Goal: Task Accomplishment & Management: Manage account settings

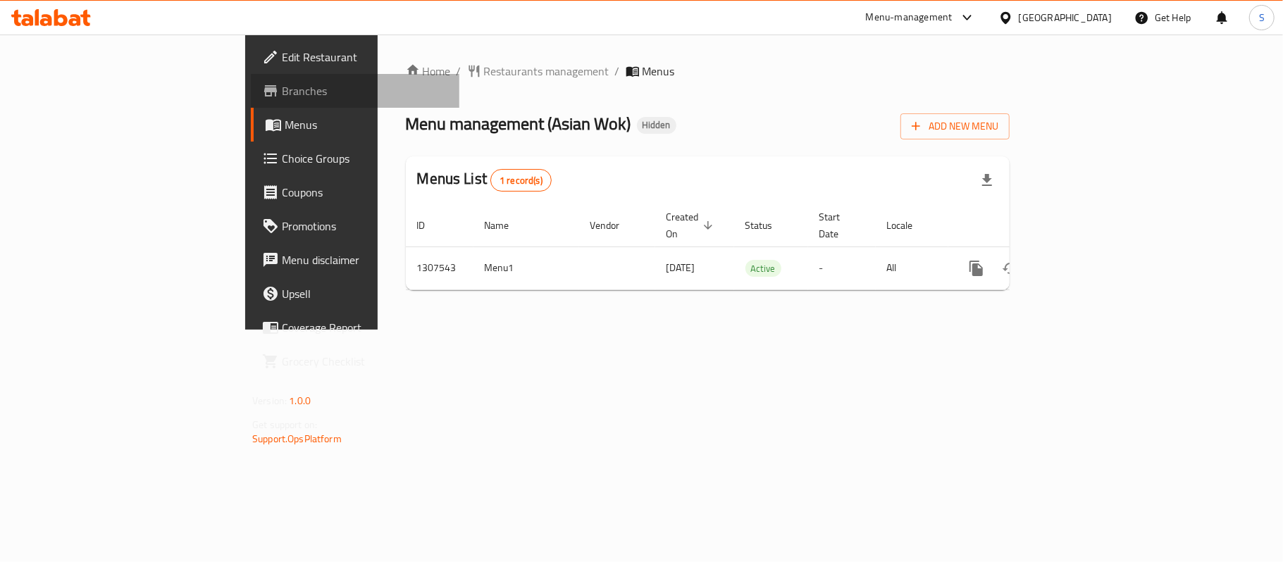
click at [282, 94] on span "Branches" at bounding box center [365, 90] width 166 height 17
click at [282, 90] on span "Branches" at bounding box center [365, 90] width 166 height 17
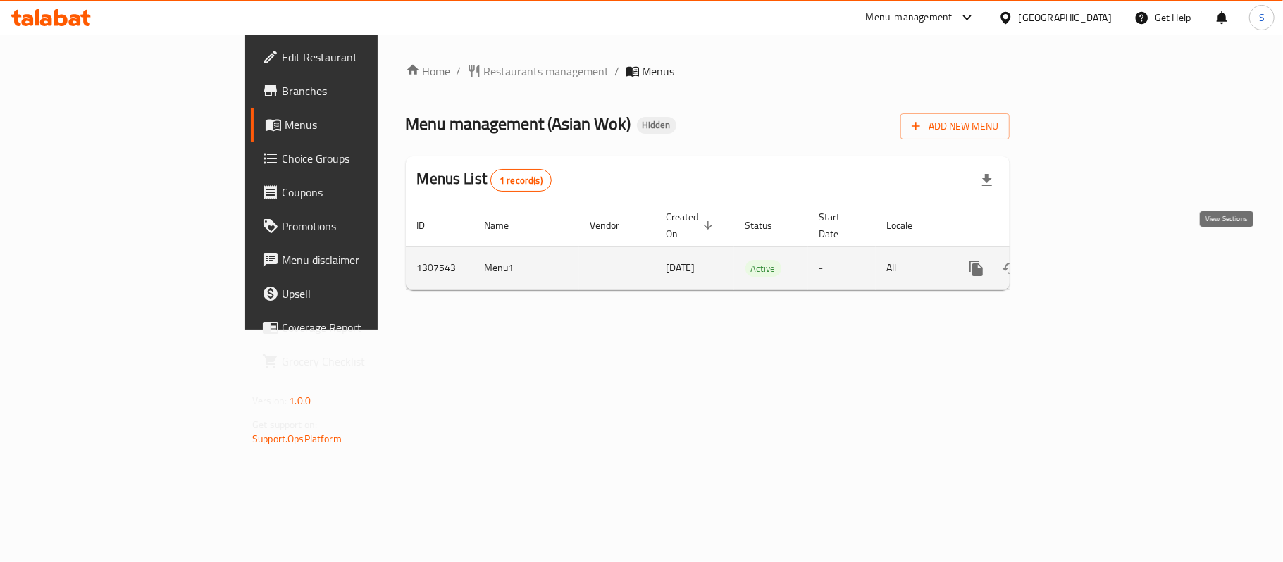
click at [1087, 260] on icon "enhanced table" at bounding box center [1078, 268] width 17 height 17
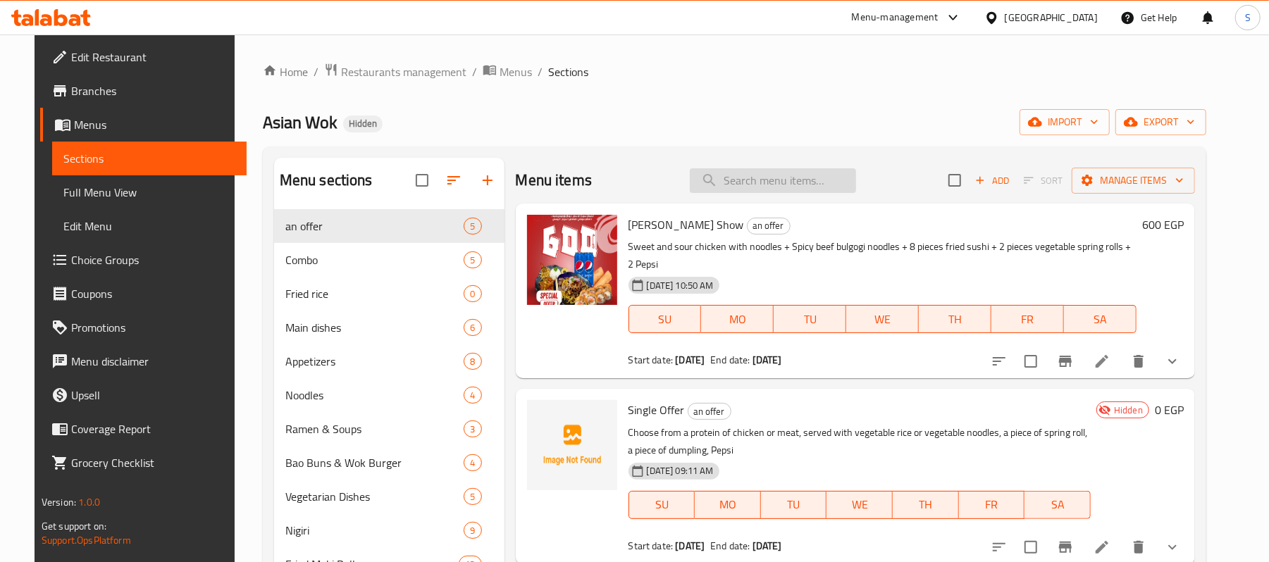
click at [751, 190] on input "search" at bounding box center [773, 180] width 166 height 25
paste input "شين شونج"
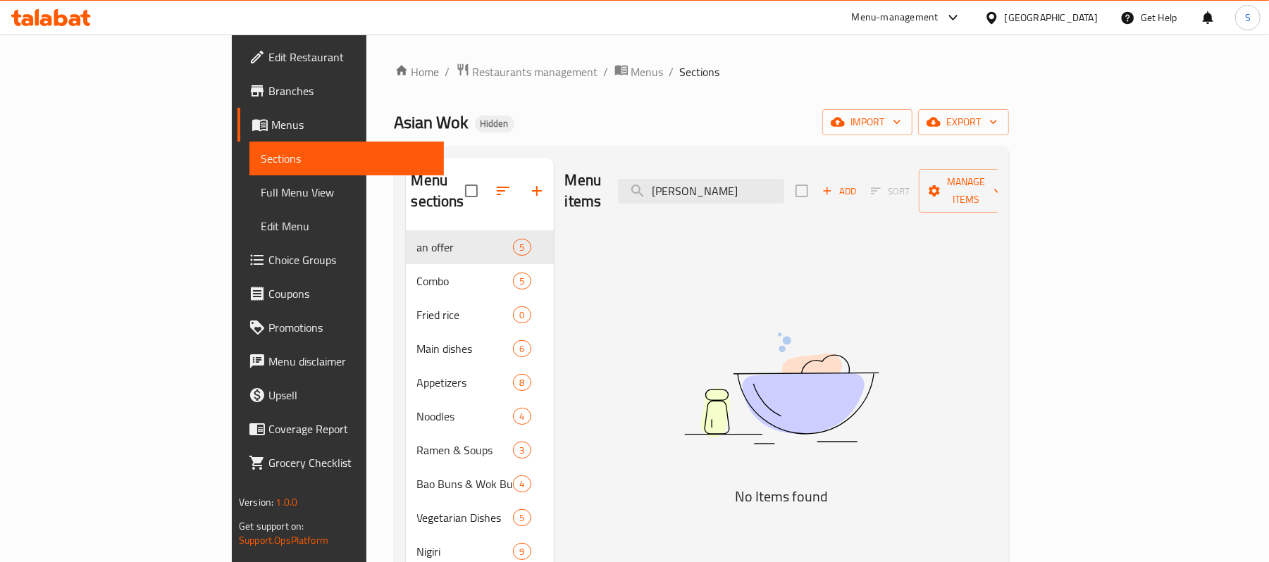
type input "شين شونج"
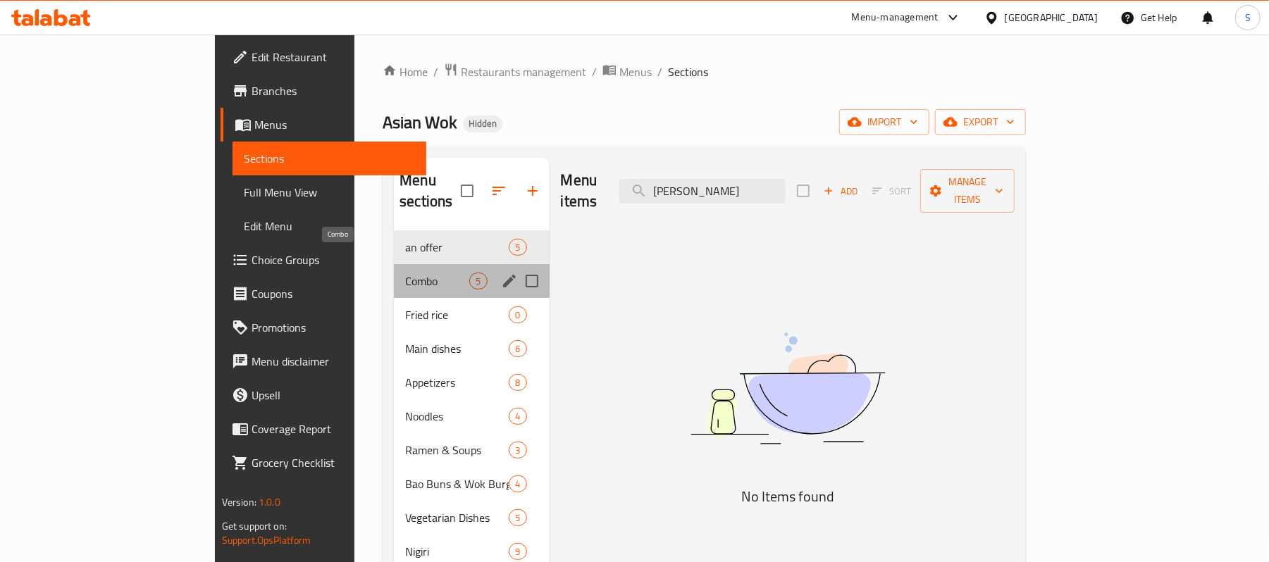
click at [405, 273] on span "Combo" at bounding box center [437, 281] width 64 height 17
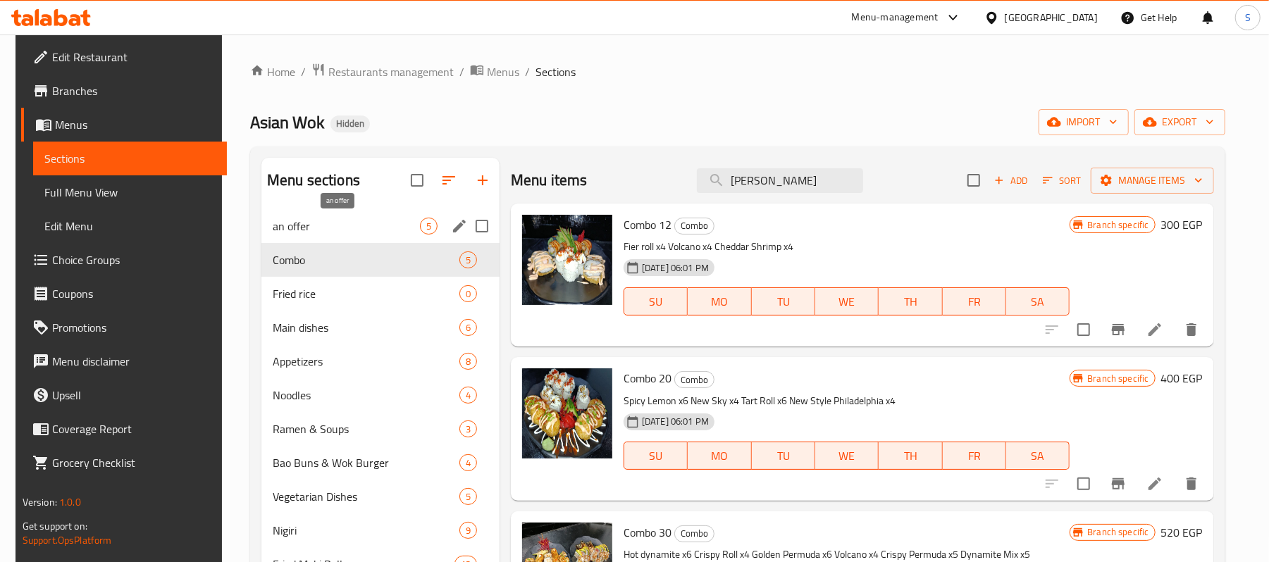
click at [330, 229] on span "an offer" at bounding box center [346, 226] width 147 height 17
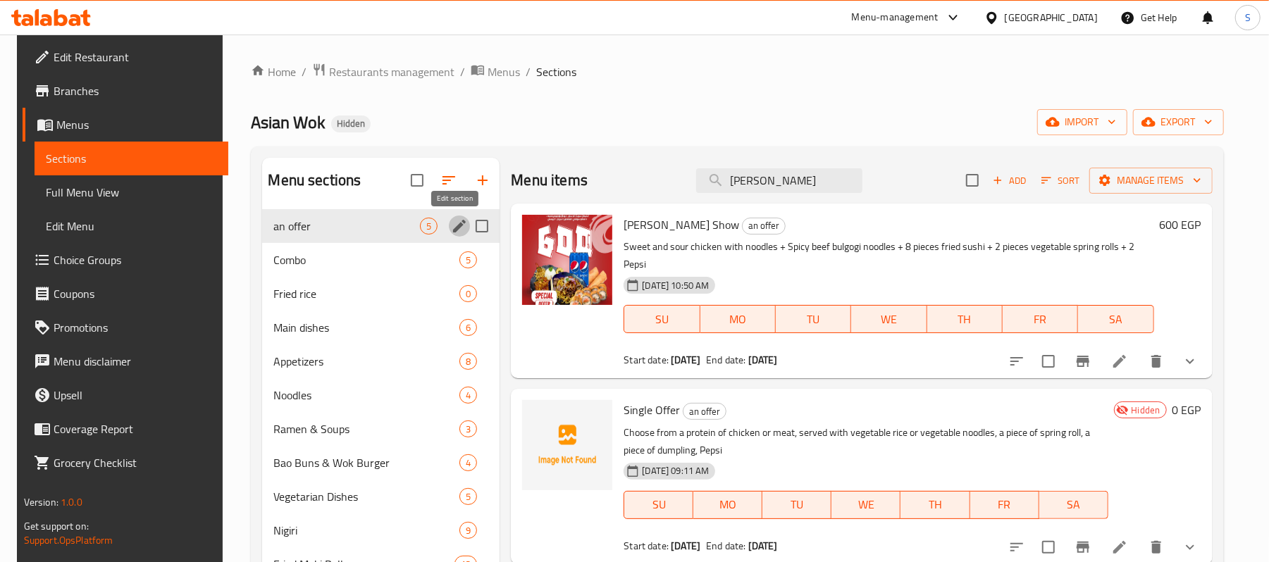
click at [452, 223] on icon "edit" at bounding box center [459, 226] width 17 height 17
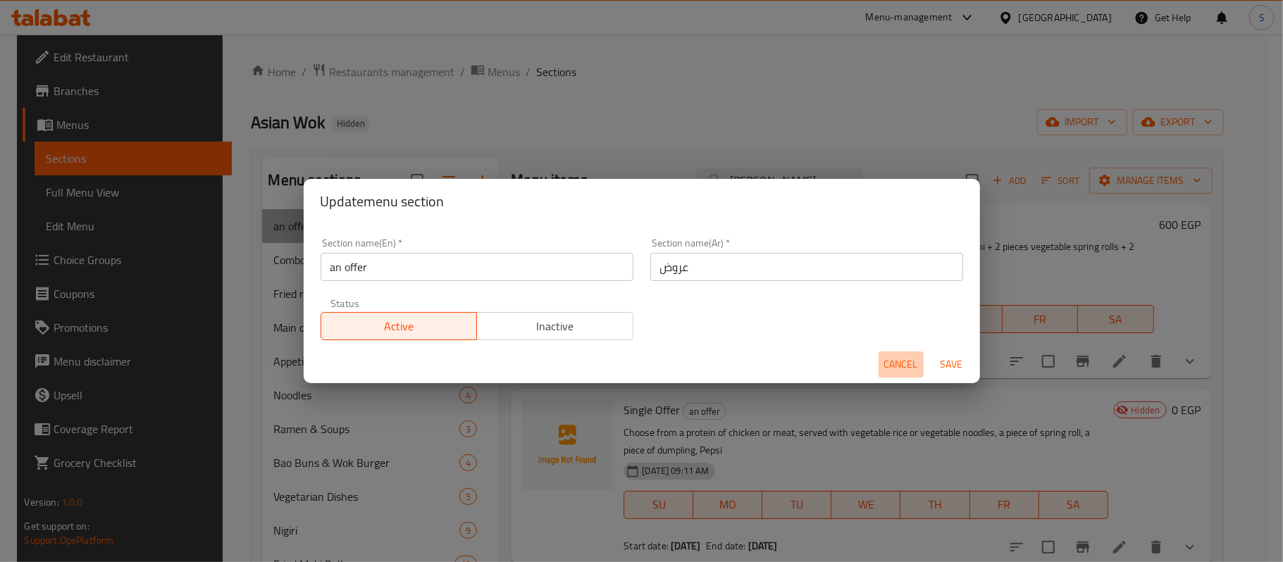
click at [897, 364] on span "Cancel" at bounding box center [901, 365] width 34 height 18
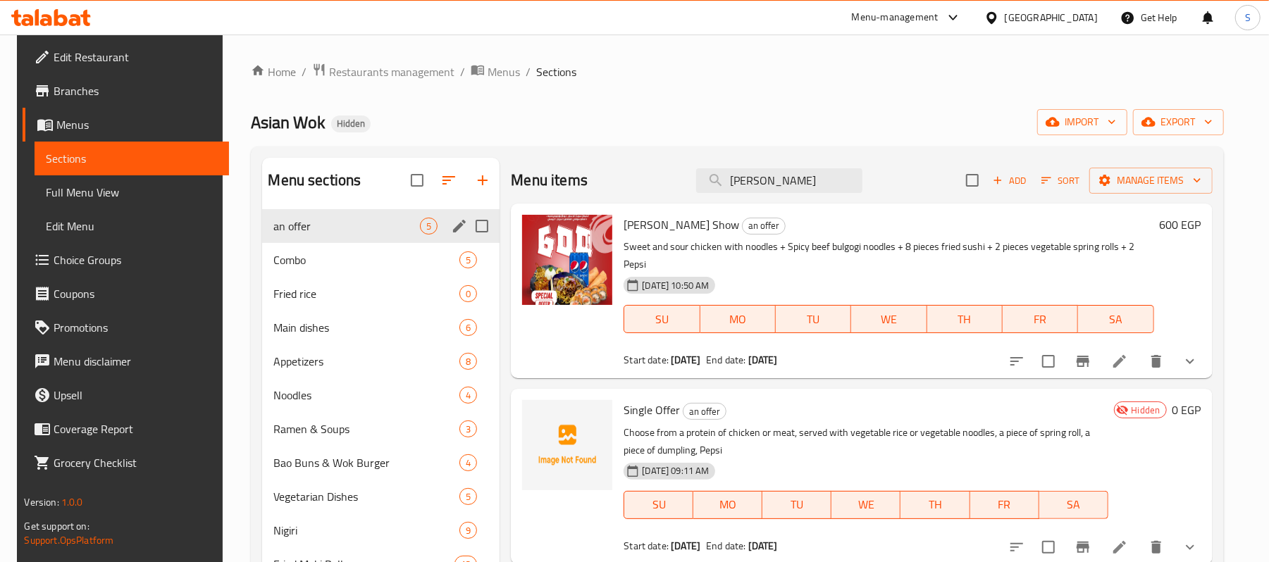
click at [709, 73] on ol "Home / Restaurants management / Menus / Sections" at bounding box center [737, 72] width 973 height 18
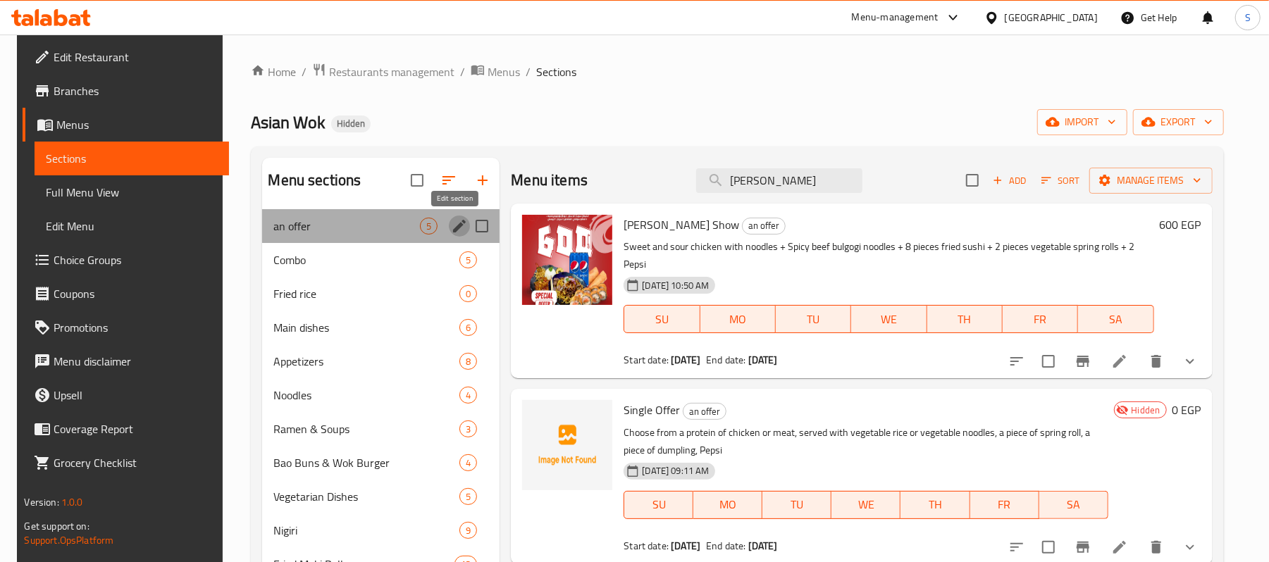
click at [457, 221] on icon "edit" at bounding box center [459, 226] width 17 height 17
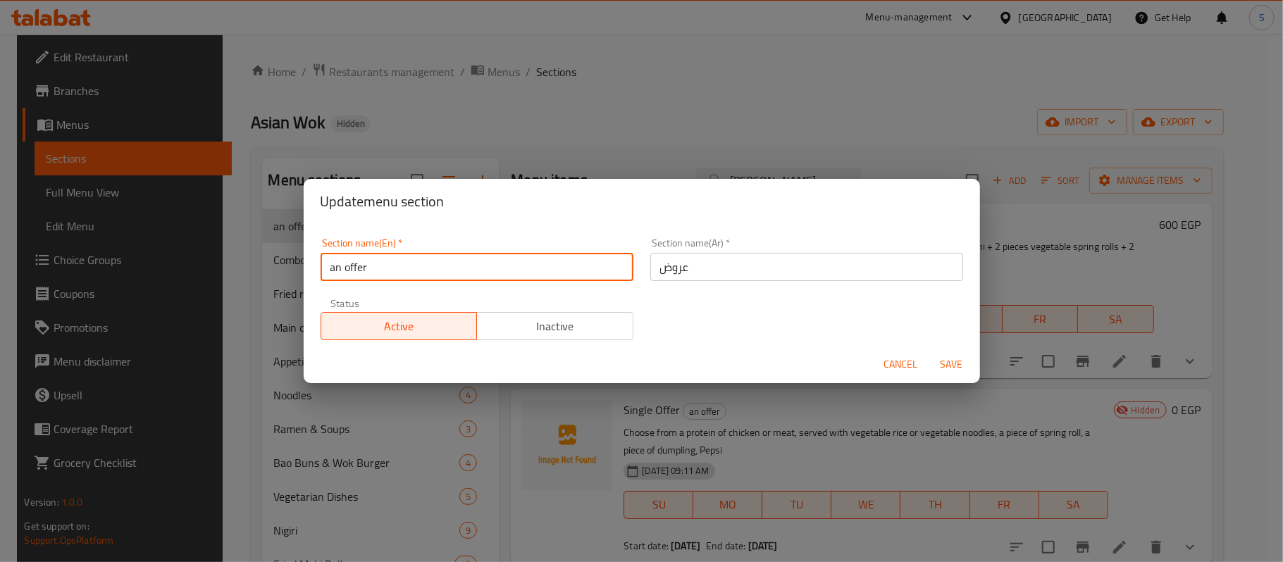
drag, startPoint x: 348, startPoint y: 265, endPoint x: 269, endPoint y: 265, distance: 78.9
click at [269, 265] on div "Update menu section Section name(En)   * an offer Section name(En) * Section na…" at bounding box center [641, 281] width 1283 height 562
click at [366, 271] on input "Offer" at bounding box center [477, 267] width 313 height 28
type input "Offers"
click at [734, 264] on input "عروض" at bounding box center [806, 267] width 313 height 28
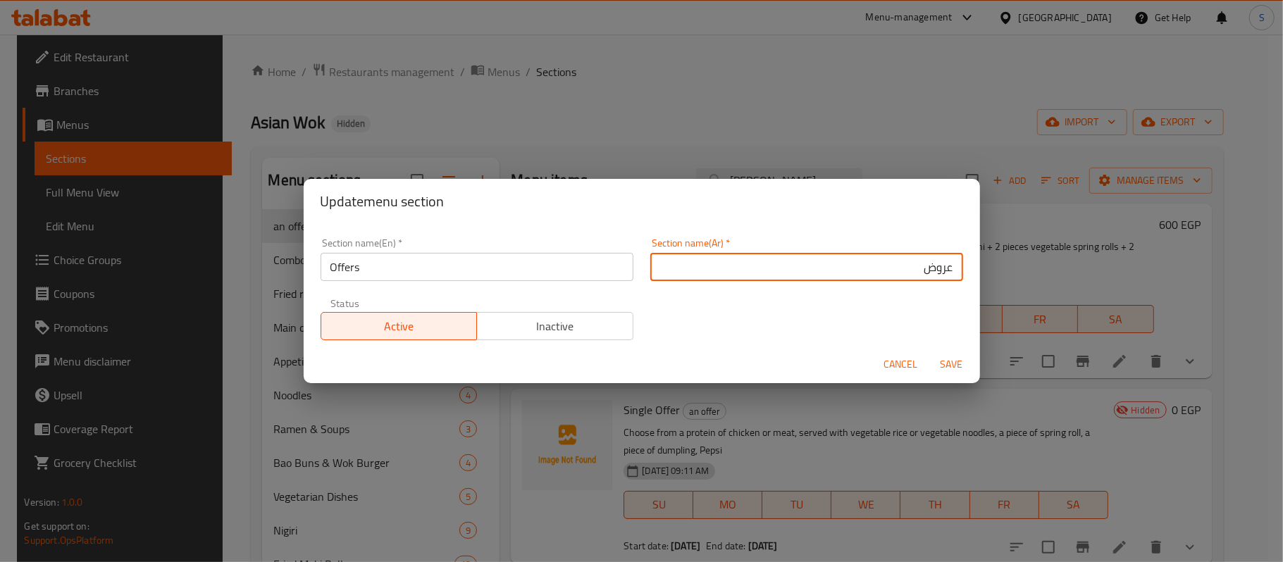
click at [937, 266] on input "عروض" at bounding box center [806, 267] width 313 height 28
type input "العروض"
click at [961, 368] on span "Save" at bounding box center [952, 365] width 34 height 18
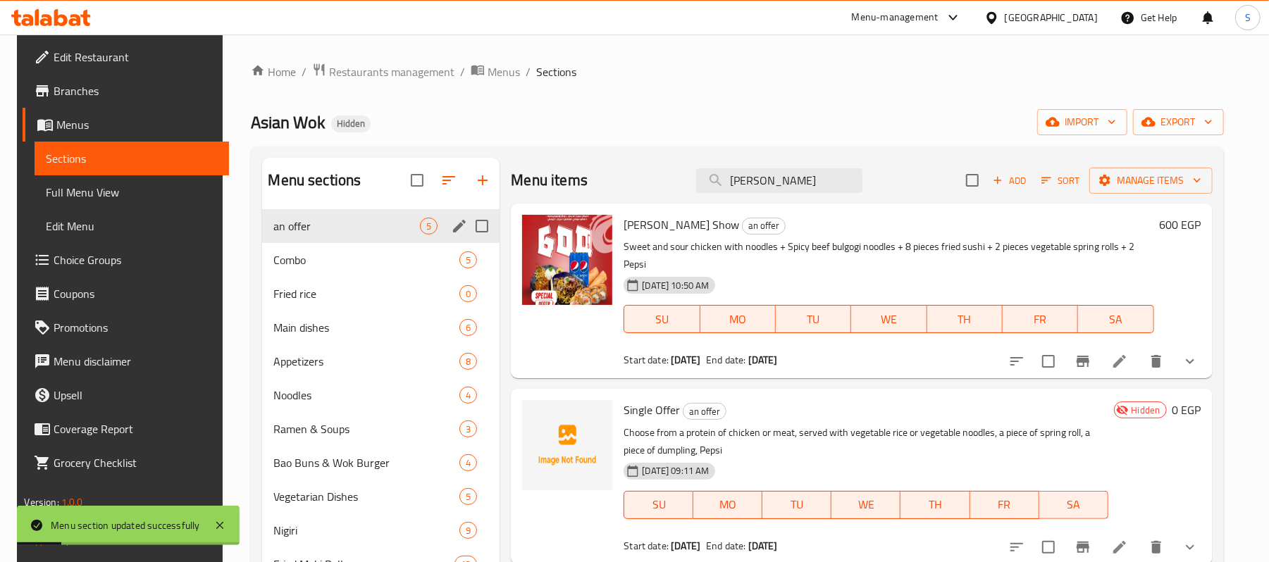
click at [688, 73] on ol "Home / Restaurants management / Menus / Sections" at bounding box center [737, 72] width 973 height 18
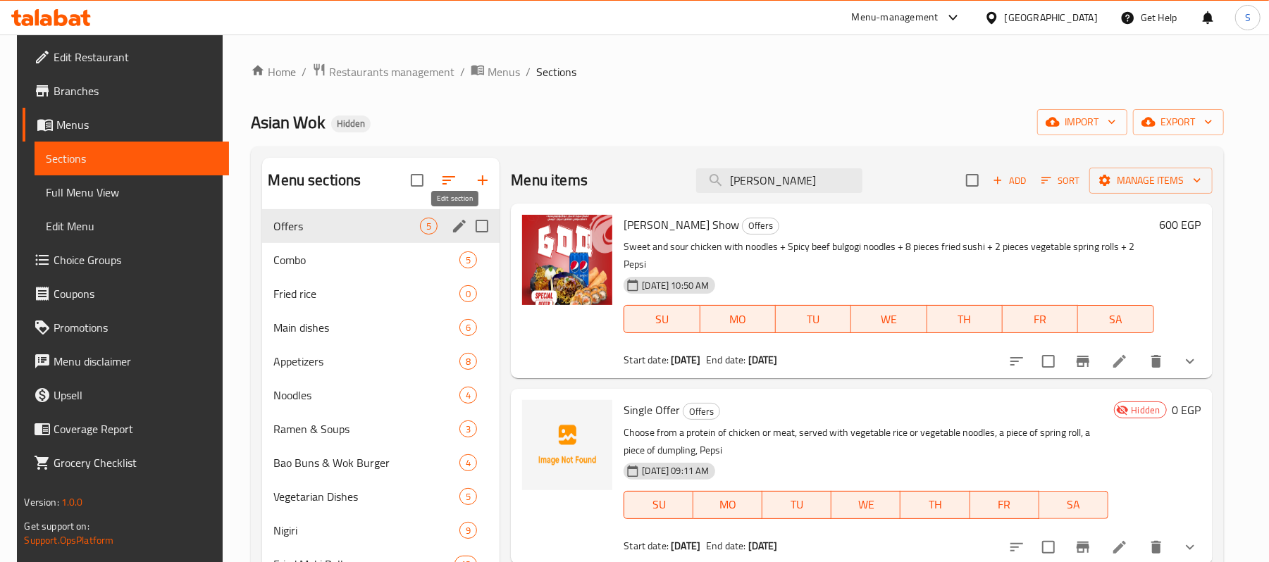
click at [453, 230] on icon "edit" at bounding box center [459, 226] width 13 height 13
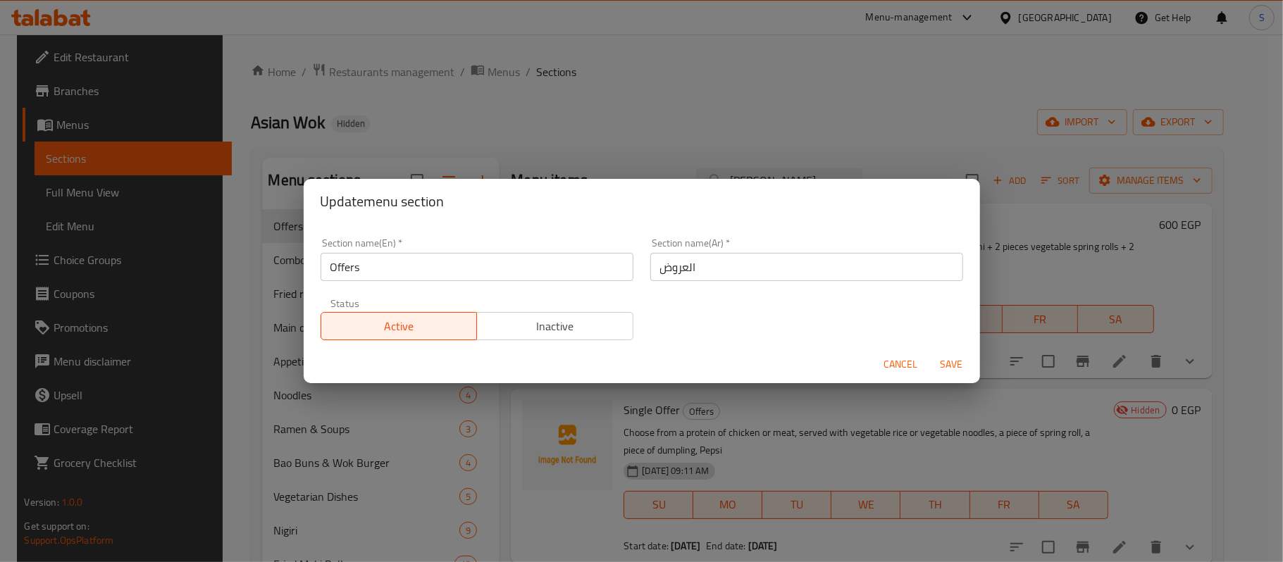
click at [894, 362] on span "Cancel" at bounding box center [901, 365] width 34 height 18
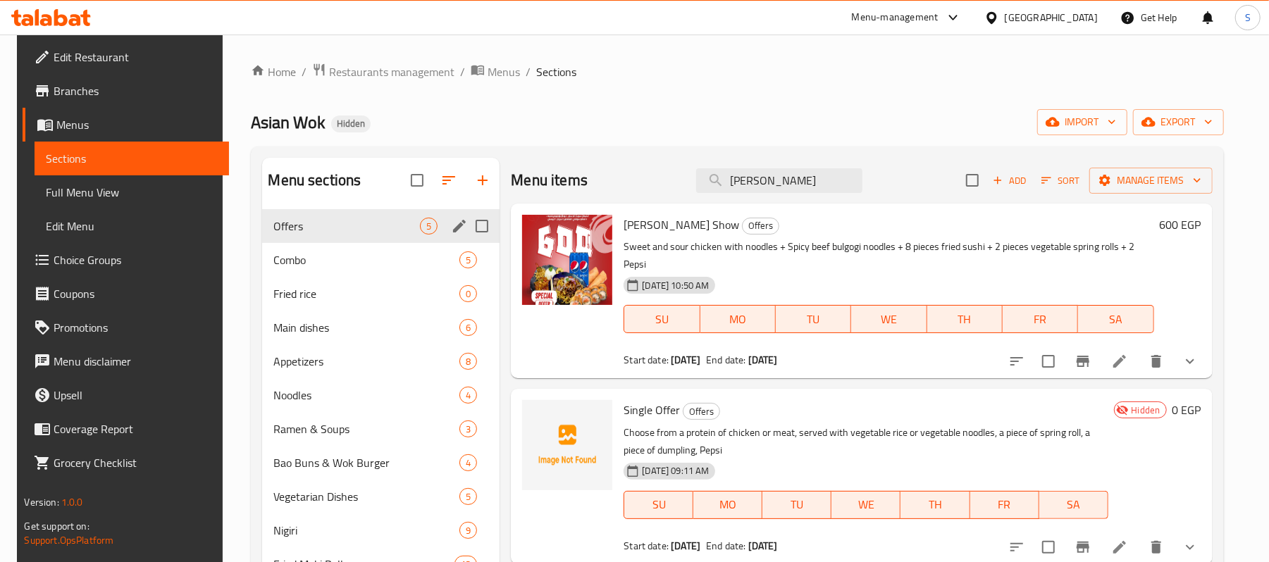
click at [732, 68] on ol "Home / Restaurants management / Menus / Sections" at bounding box center [737, 72] width 973 height 18
click at [1016, 183] on span "Add" at bounding box center [1010, 181] width 38 height 16
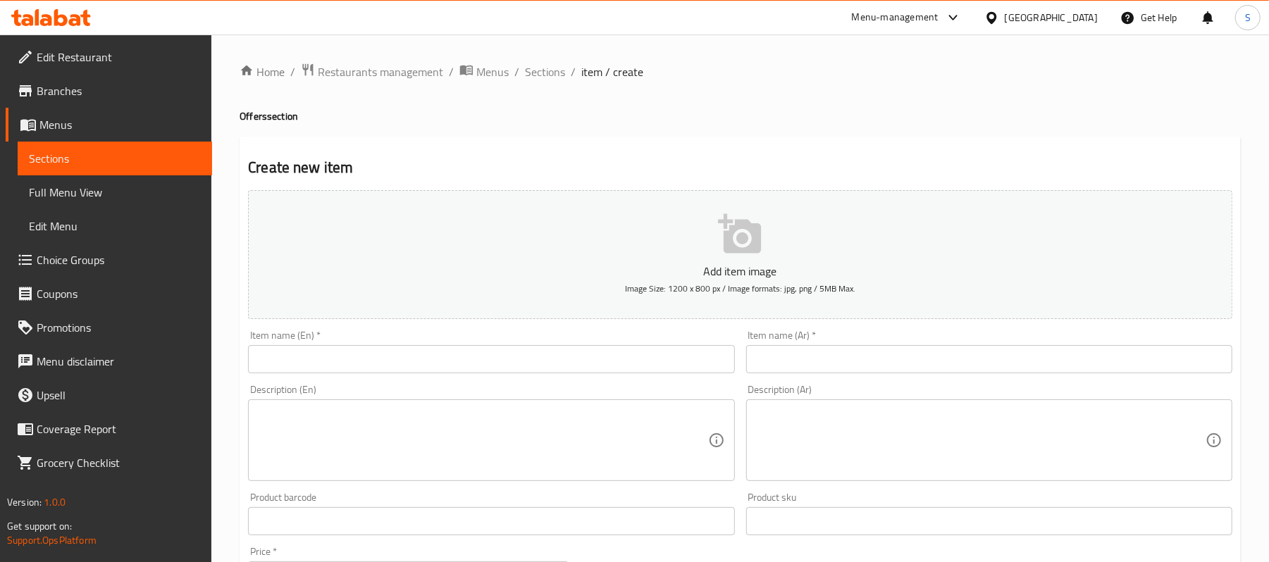
click at [887, 362] on input "text" at bounding box center [989, 359] width 486 height 28
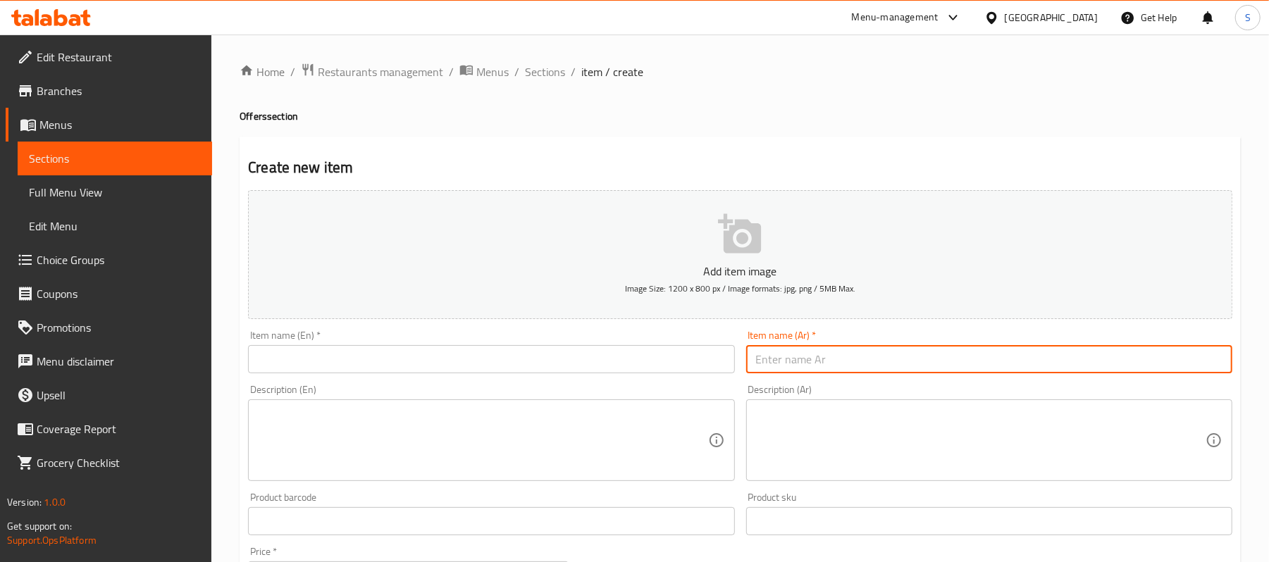
paste input "عرض شين شونج"
type input "عرض شين شونج"
click at [300, 353] on input "text" at bounding box center [491, 359] width 486 height 28
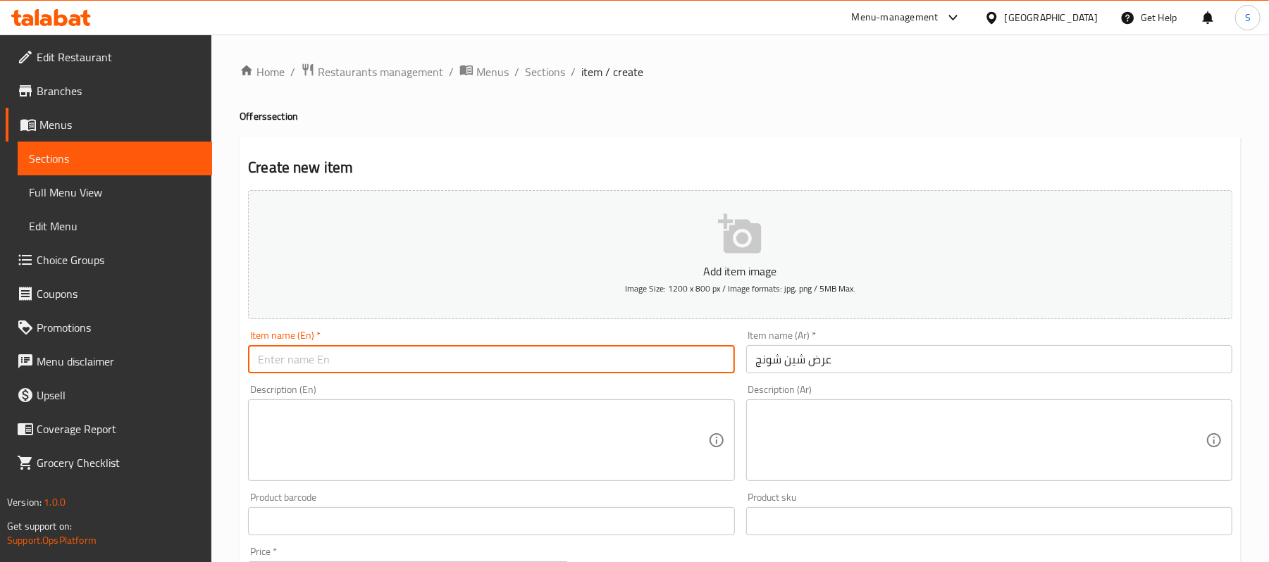
paste input "Shin Chung Show"
click at [327, 362] on input "Shin Chung Show" at bounding box center [491, 359] width 486 height 28
type input "[PERSON_NAME]"
click at [934, 426] on textarea at bounding box center [981, 440] width 450 height 67
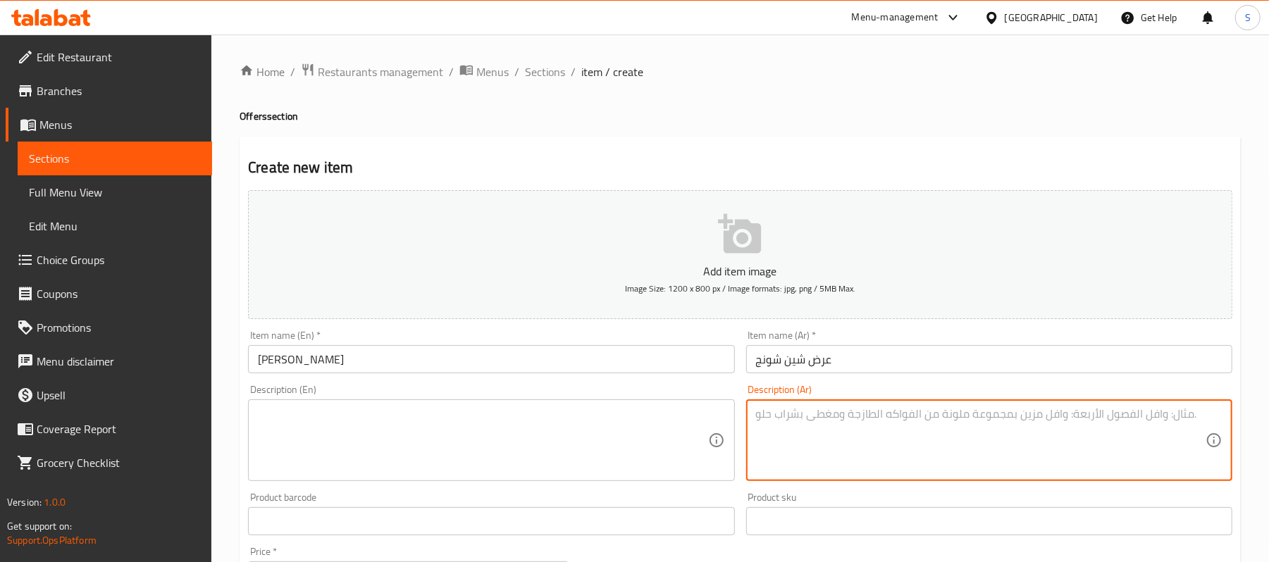
paste textarea "اسبيشيال نودلز تشيكن واك +اسبيشيال نودلز جمبري +4قطع دامبلينج +2بيبسي"
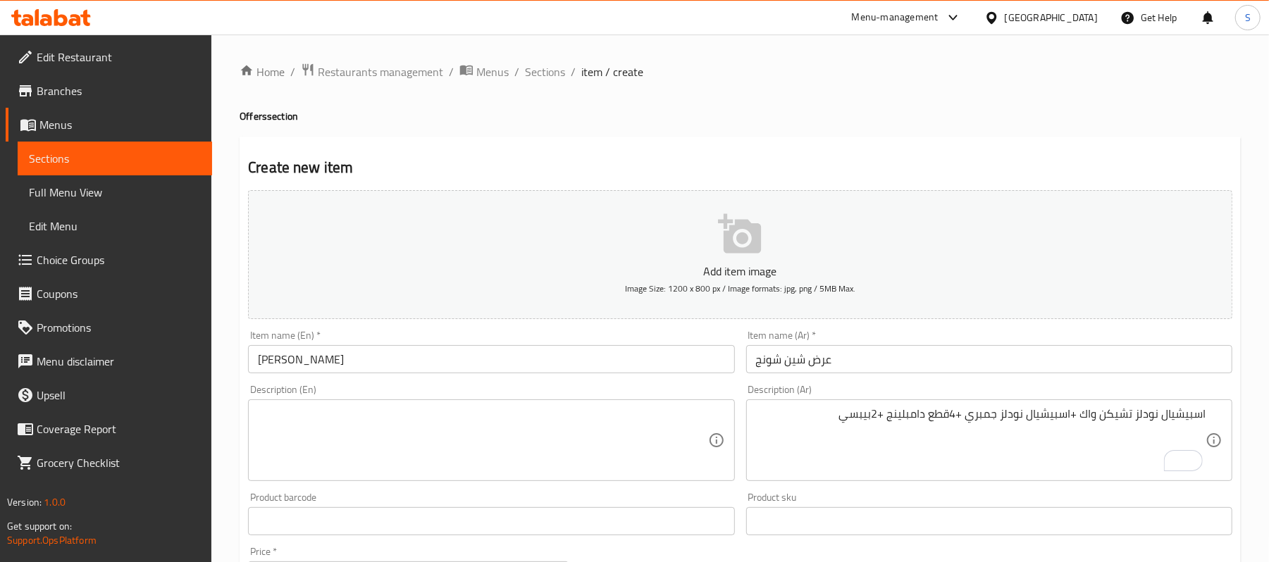
click at [1109, 417] on textarea "اسبيشيال نودلز تشيكن واك +اسبيشيال نودلز جمبري +4قطع دامبلينج +2بيبسي" at bounding box center [981, 440] width 450 height 67
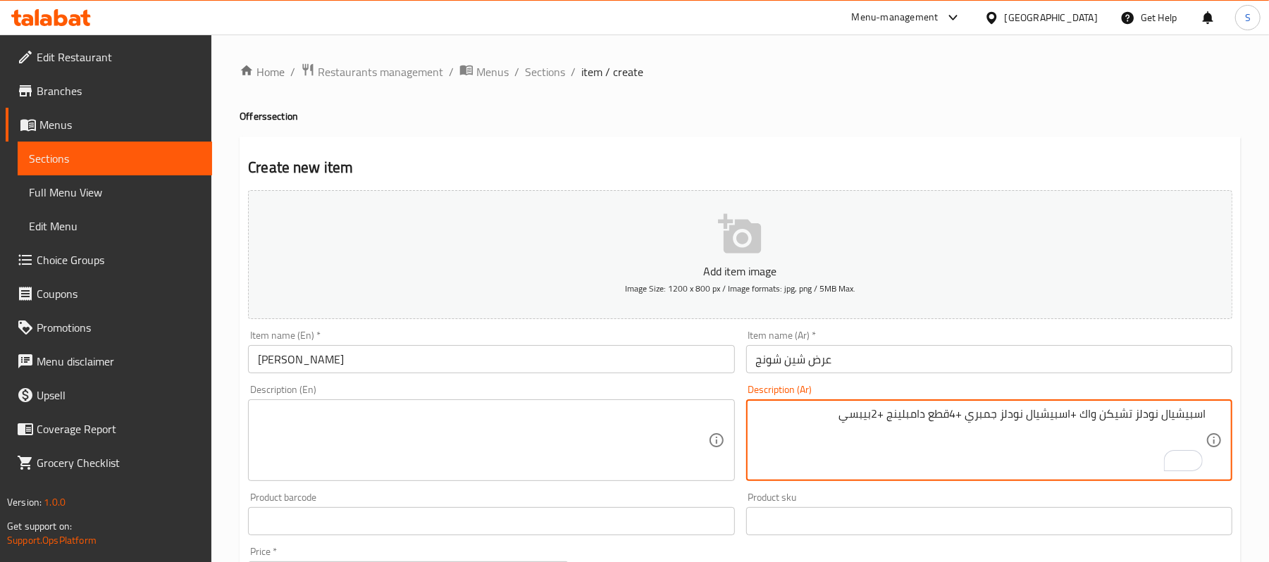
drag, startPoint x: 1087, startPoint y: 412, endPoint x: 1089, endPoint y: 433, distance: 21.2
click at [1088, 412] on textarea "اسبيشيال نودلز تشيكن واك +اسبيشيال نودلز جمبري +4قطع دامبلينج +2بيبسي" at bounding box center [981, 440] width 450 height 67
drag, startPoint x: 1068, startPoint y: 421, endPoint x: 1080, endPoint y: 424, distance: 12.2
click at [1080, 424] on textarea "اسبيشيال نودلز تشيكن ووك +اسبيشيال نودلز جمبري +4قطع دامبلينج +2بيبسي" at bounding box center [981, 440] width 450 height 67
drag, startPoint x: 960, startPoint y: 413, endPoint x: 968, endPoint y: 413, distance: 8.5
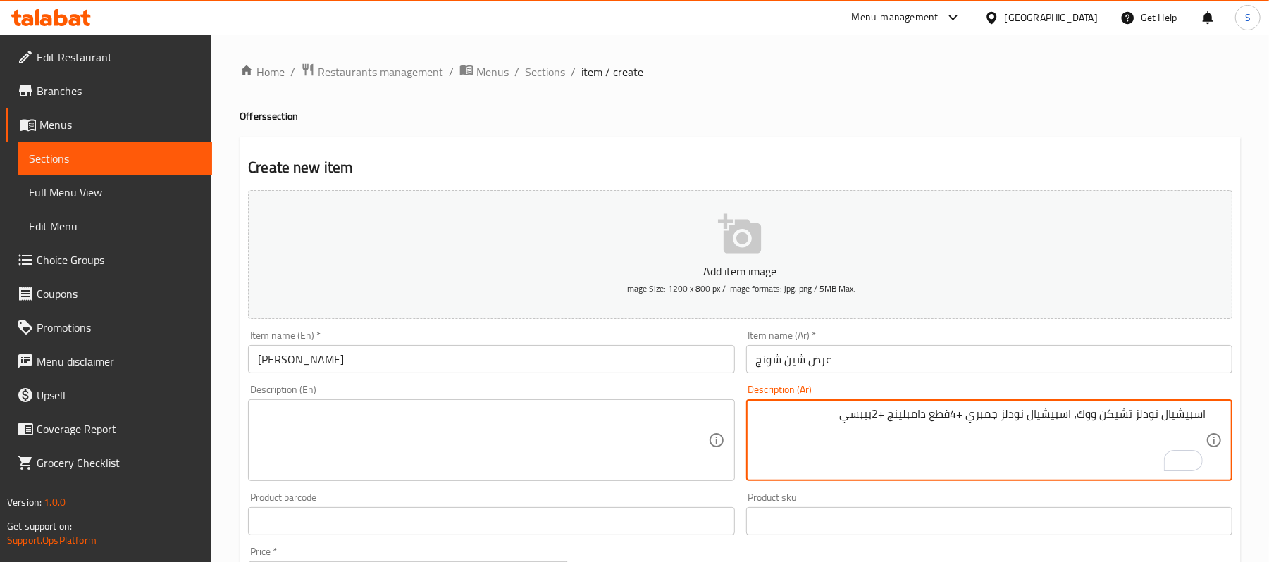
click at [968, 413] on textarea "اسبيشيال نودلز تشيكن ووك، اسبيشيال نودلز جمبري +4قطع دامبلينج +2بيبسي" at bounding box center [981, 440] width 450 height 67
click at [954, 416] on textarea "اسبيشيال نودلز تشيكن ووك، اسبيشيال نودلز جمبري، 4قطع دامبلينج +2بيبسي" at bounding box center [981, 440] width 450 height 67
click at [886, 416] on textarea "اسبيشيال نودلز تشيكن ووك، اسبيشيال نودلز جمبري، 4 قطع دامبلينج +2بيبسي" at bounding box center [981, 440] width 450 height 67
click at [875, 417] on textarea "اسبيشيال نودلز تشيكن ووك، اسبيشيال نودلز جمبري، 4 قطع دامبلينج و2بيبسي" at bounding box center [981, 440] width 450 height 67
drag, startPoint x: 846, startPoint y: 412, endPoint x: 1266, endPoint y: 414, distance: 419.3
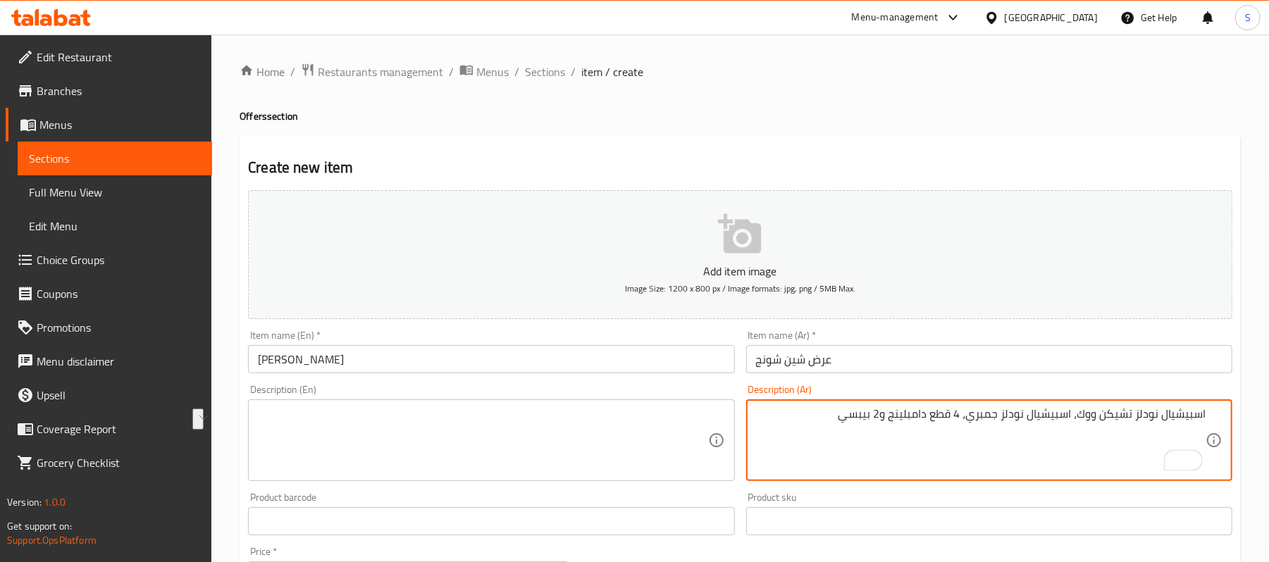
click at [1266, 414] on div "Home / Restaurants management / Menus / Sections / item / create Offers section…" at bounding box center [740, 515] width 1058 height 961
type textarea "اسبيشيال نودلز تشيكن ووك، اسبيشيال نودلز جمبري، 4 قطع دامبلينج و2 بيبسي"
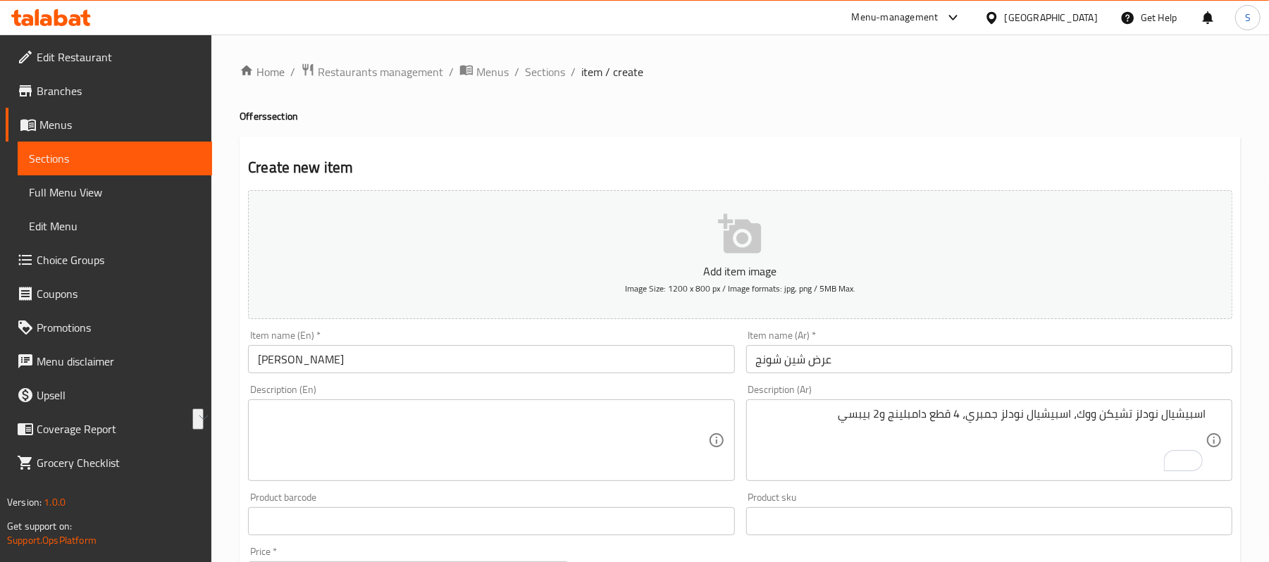
click at [340, 407] on div "Description (En)" at bounding box center [491, 441] width 486 height 82
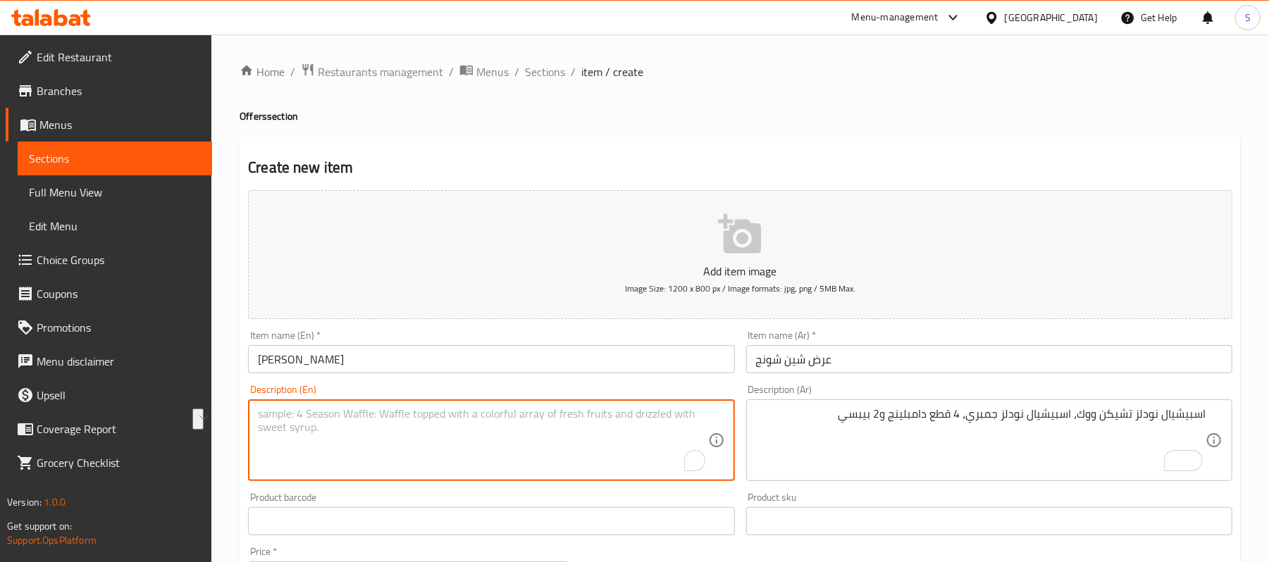
paste textarea "Special Chicken Wok Noodles, Special Shrimp Noodles, 4 Dumplings and 2 Pepsi"
type textarea "Special Chicken Wok Noodles, Special Shrimp Noodles, 4 Dumplings and 2 Pepsi"
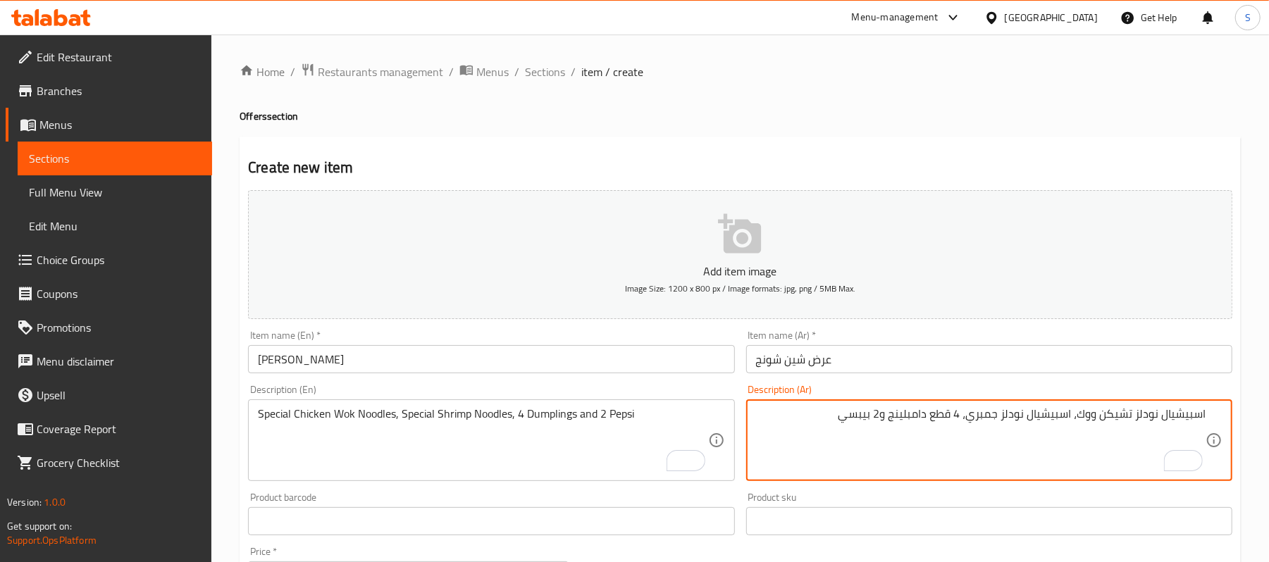
drag, startPoint x: 1159, startPoint y: 415, endPoint x: 1222, endPoint y: 423, distance: 63.2
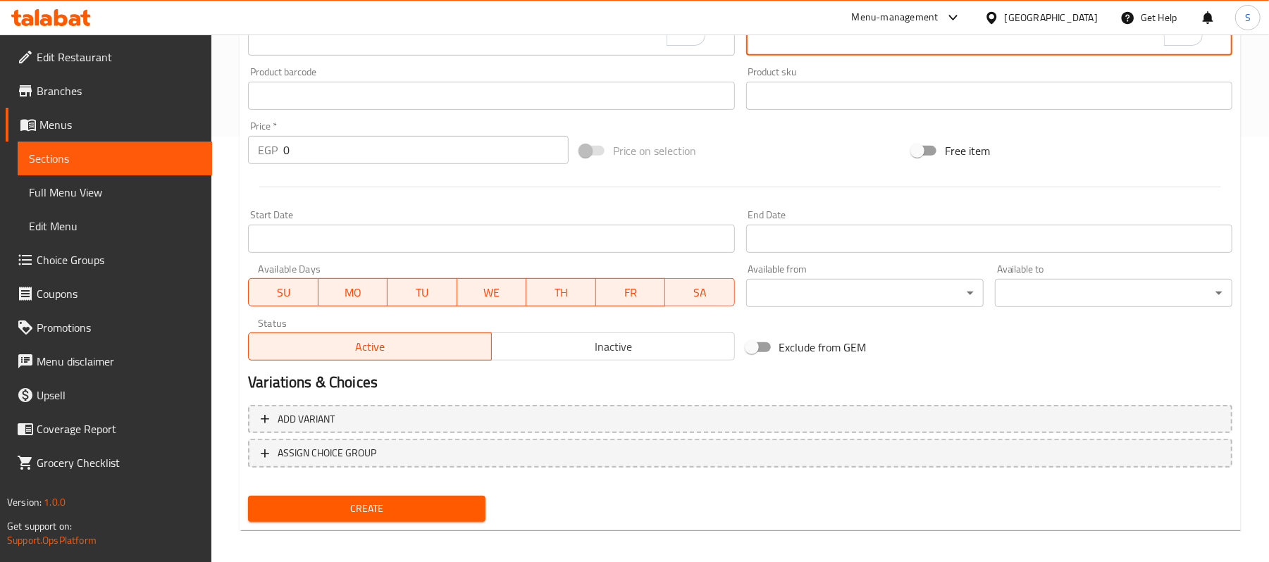
scroll to position [432, 0]
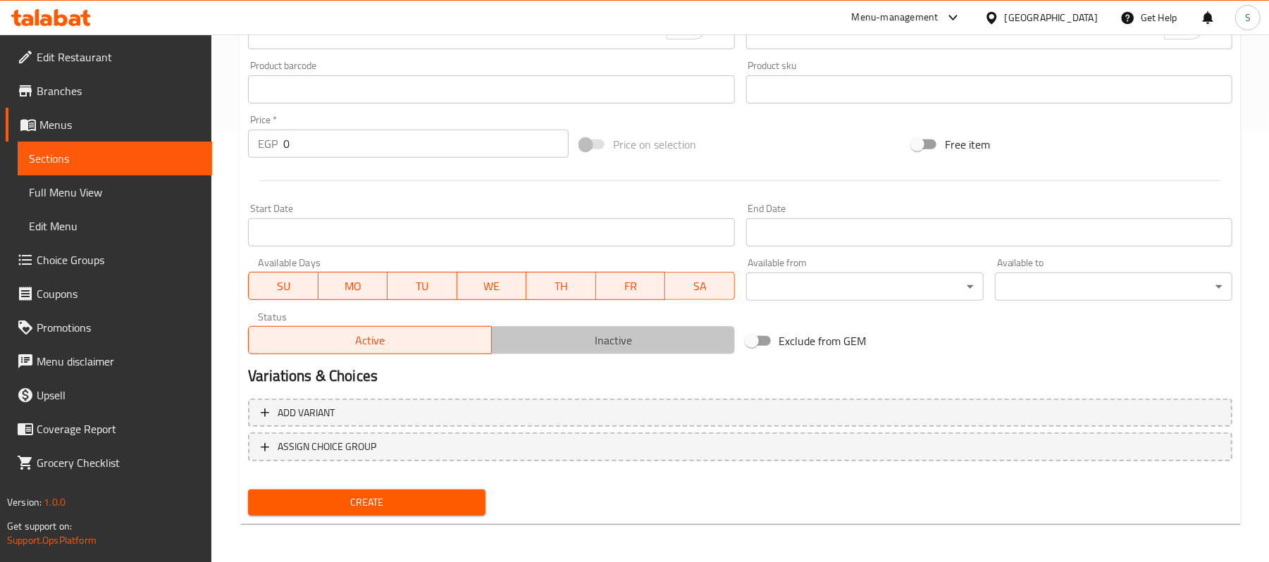
click at [643, 342] on span "Inactive" at bounding box center [614, 341] width 232 height 20
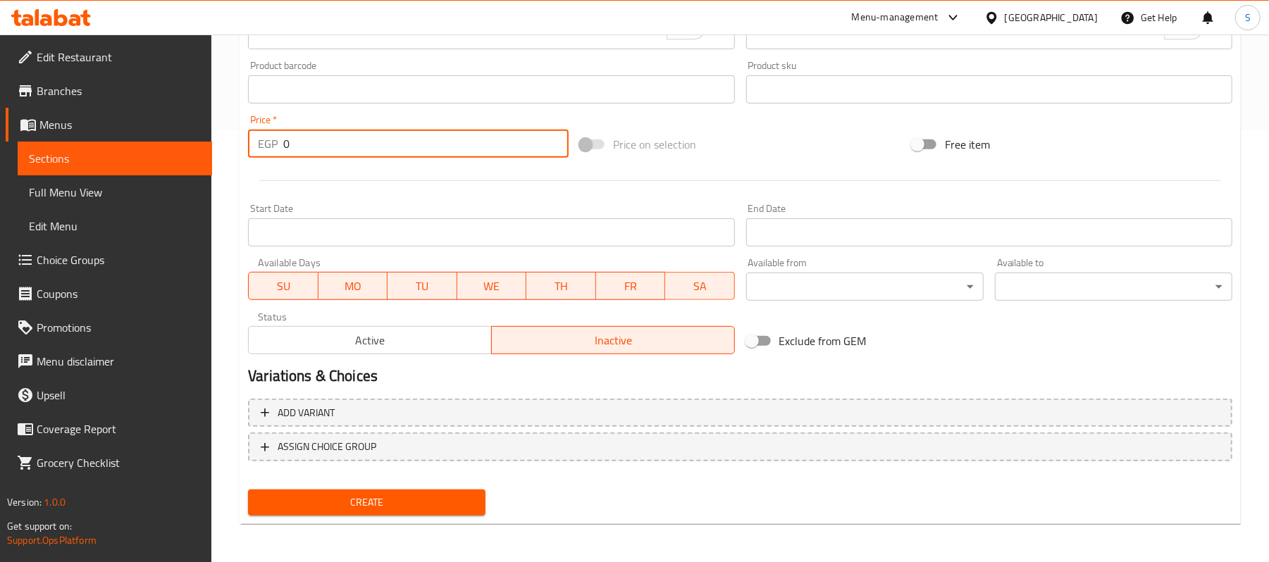
drag, startPoint x: 296, startPoint y: 144, endPoint x: 252, endPoint y: 142, distance: 44.4
click at [254, 142] on div "EGP 0 Price *" at bounding box center [408, 144] width 321 height 28
paste input "70"
type input "700"
click at [227, 189] on div "Home / Restaurants management / Menus / Sections / item / create Offers section…" at bounding box center [740, 83] width 1058 height 961
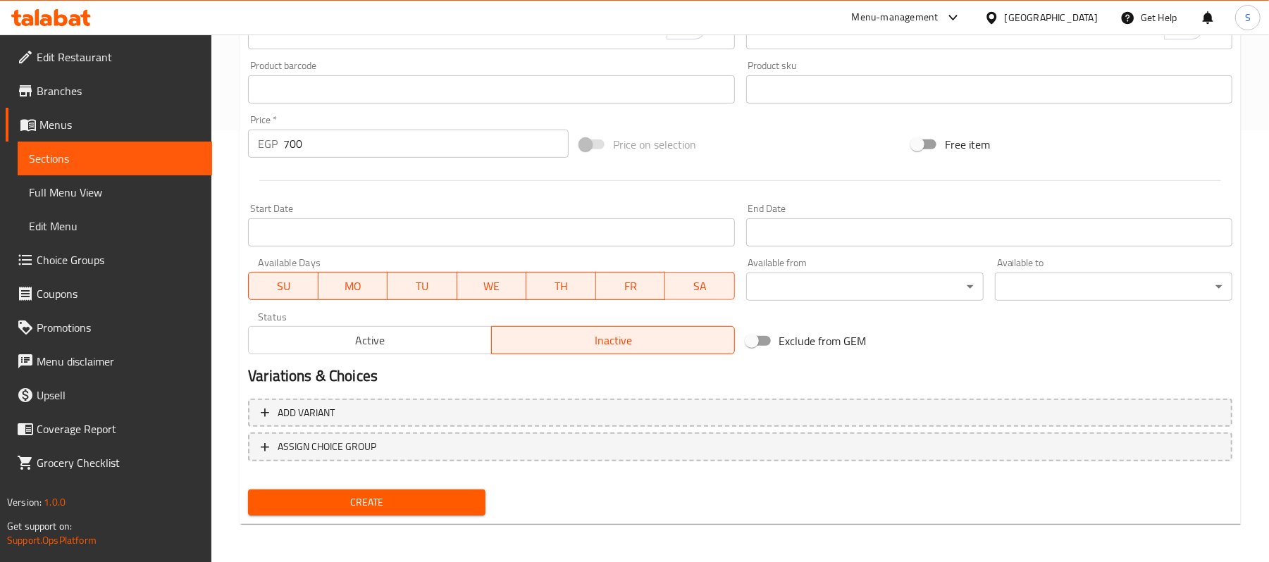
click at [457, 232] on input "Start Date" at bounding box center [491, 232] width 486 height 28
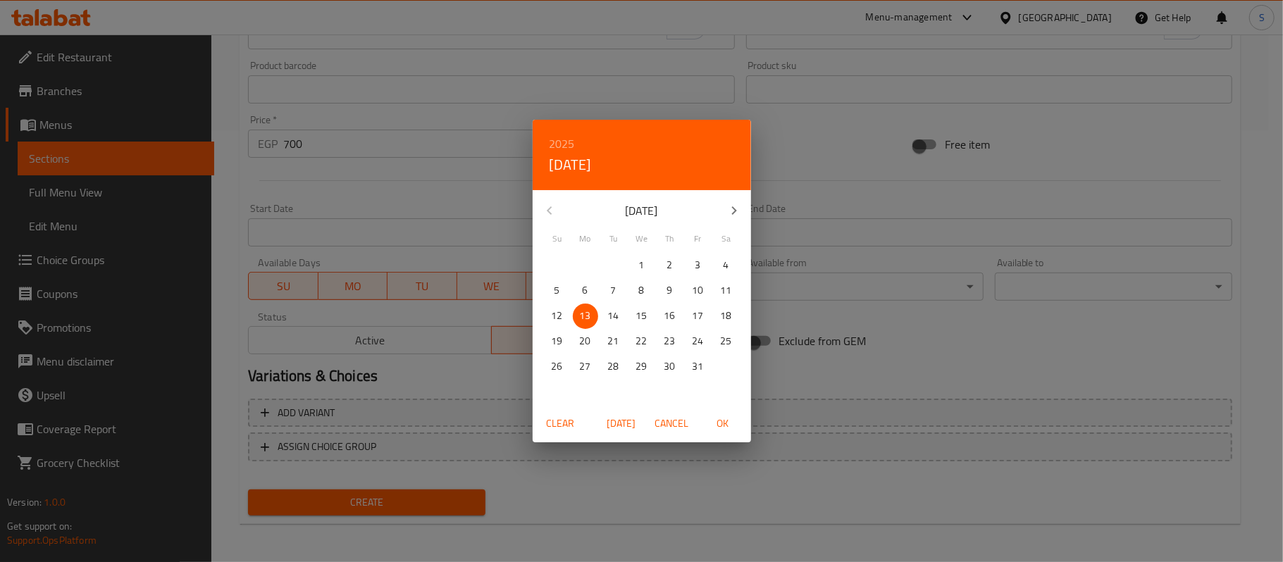
click at [720, 426] on span "OK" at bounding box center [723, 424] width 34 height 18
type input "[DATE]"
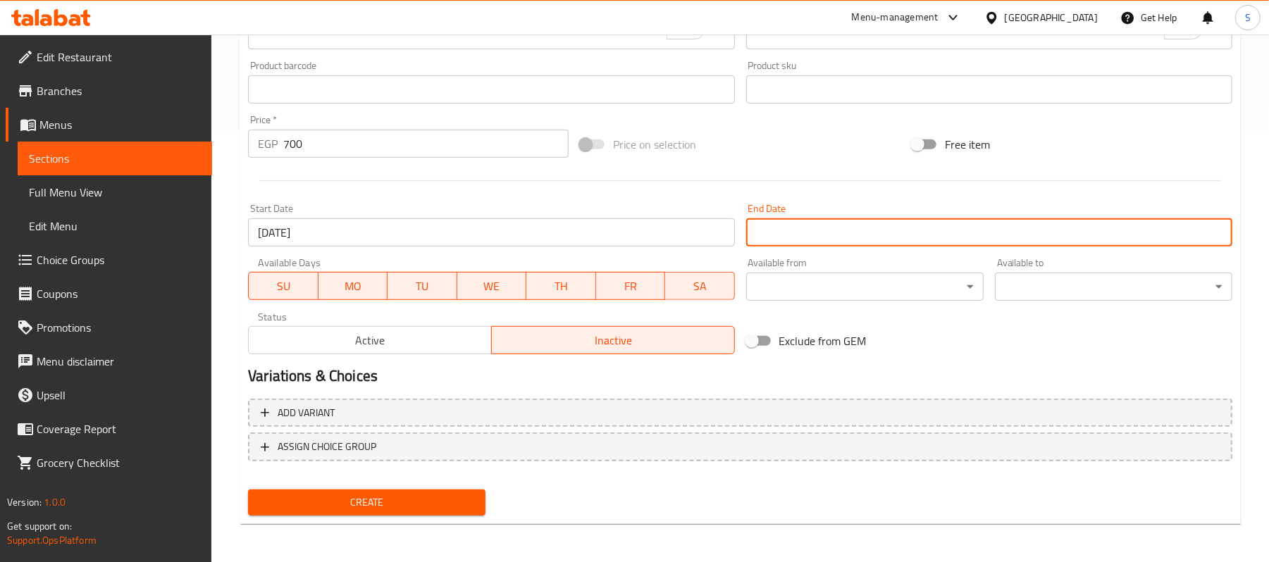
click at [819, 235] on input "Start Date" at bounding box center [989, 232] width 486 height 28
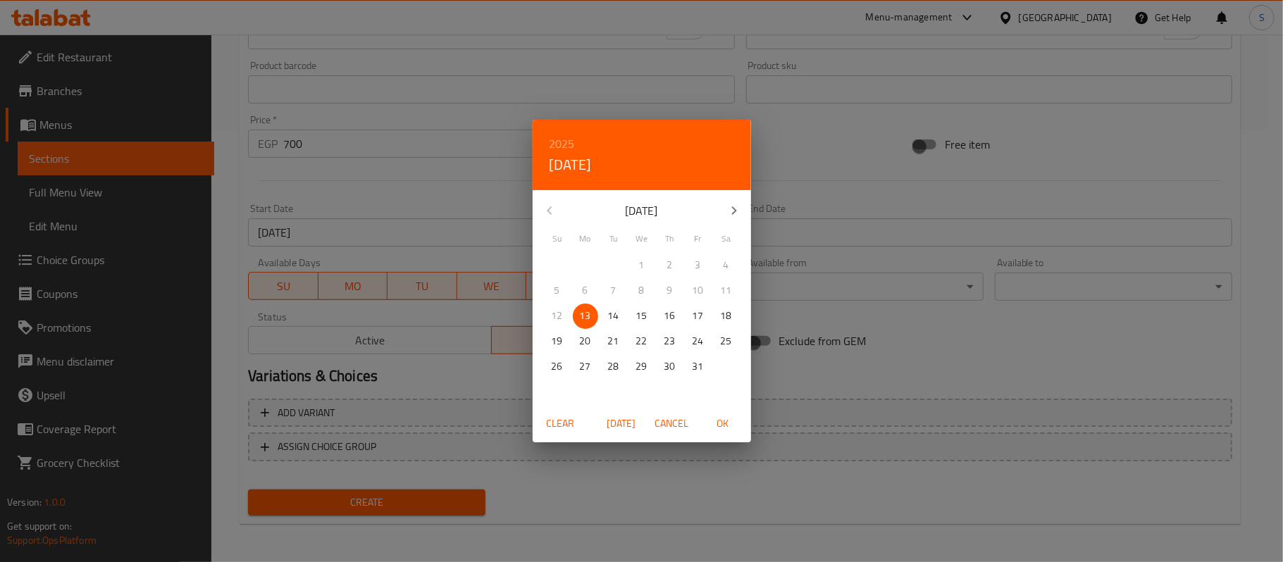
click at [565, 144] on h6 "2025" at bounding box center [562, 144] width 25 height 20
click at [631, 247] on div "2026" at bounding box center [642, 249] width 218 height 28
click at [725, 420] on span "OK" at bounding box center [723, 424] width 34 height 18
type input "[DATE]"
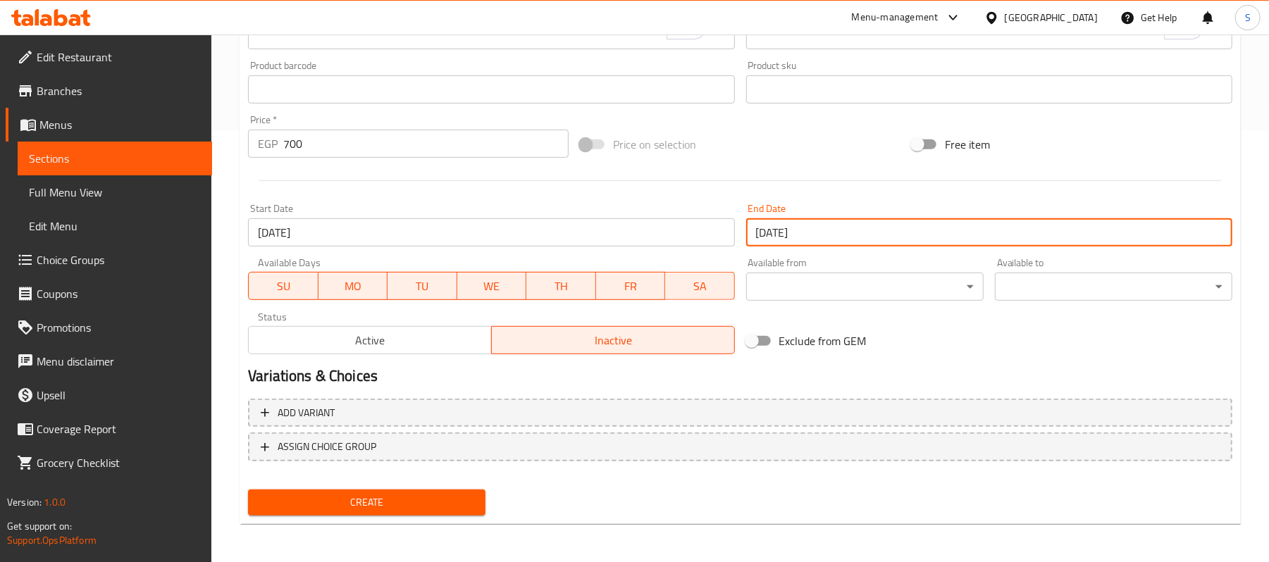
click at [358, 505] on span "Create" at bounding box center [366, 503] width 215 height 18
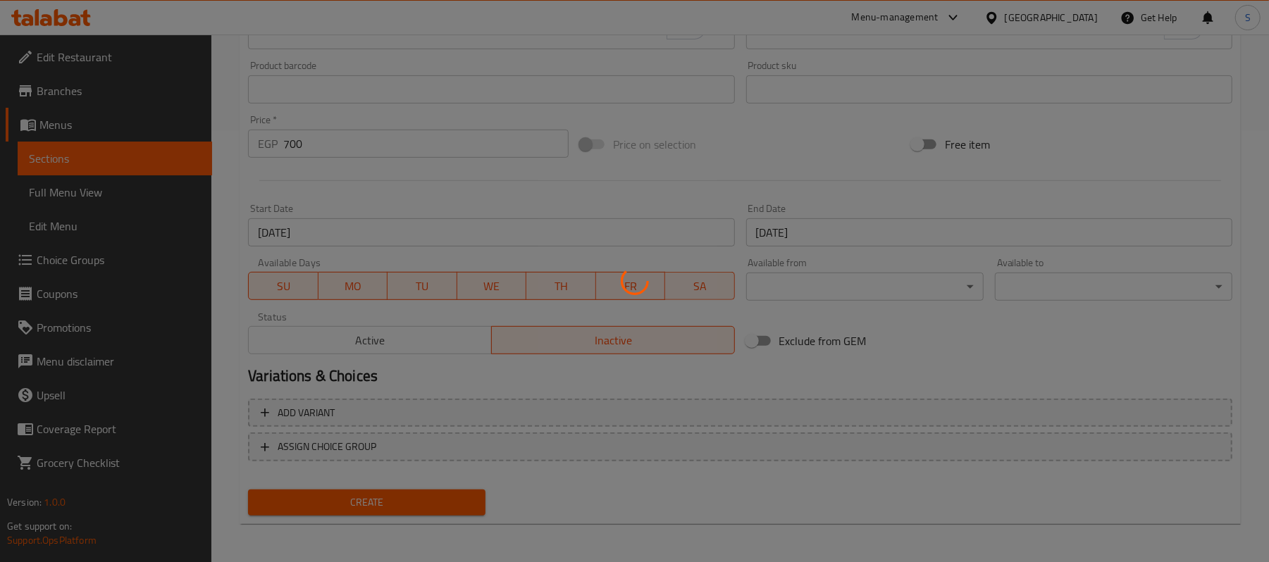
type input "0"
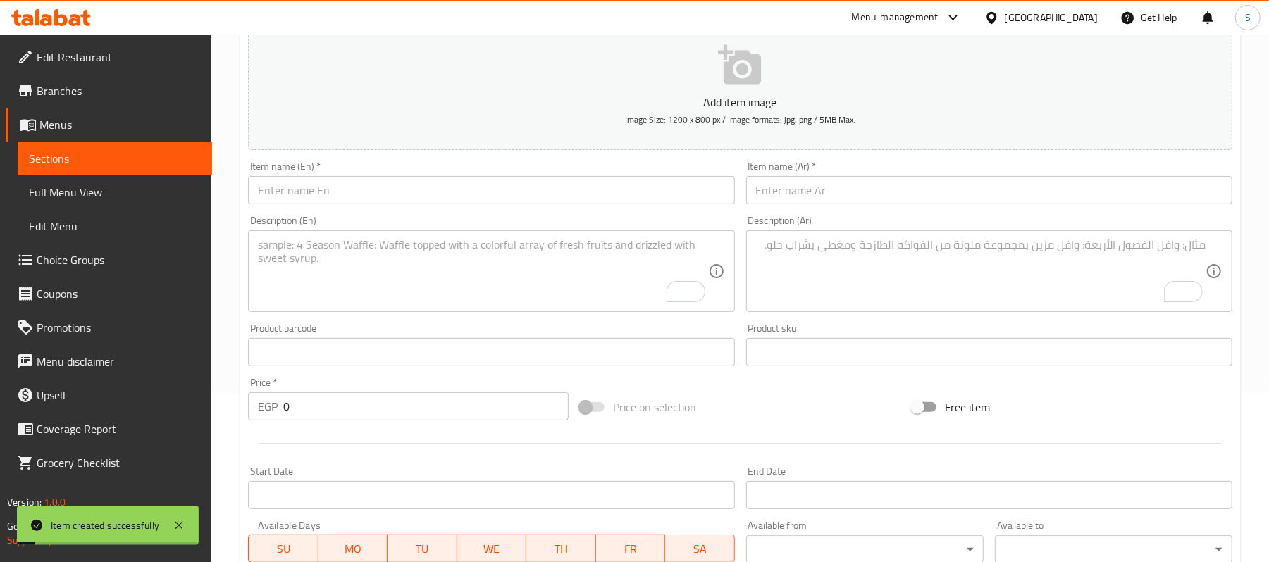
scroll to position [0, 0]
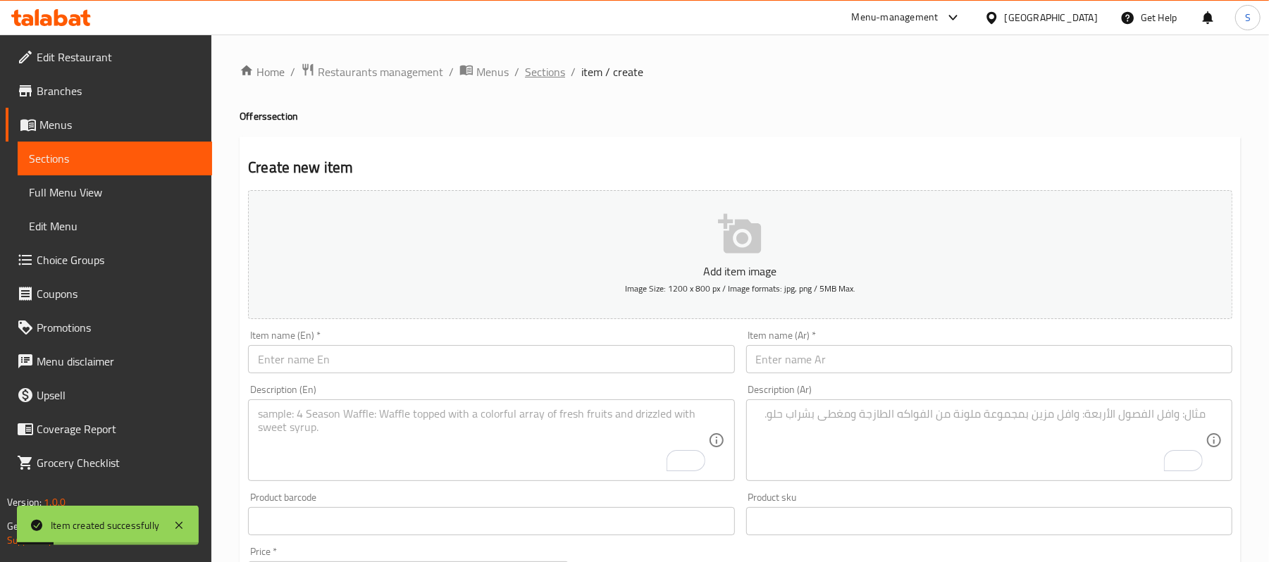
click at [548, 66] on span "Sections" at bounding box center [545, 71] width 40 height 17
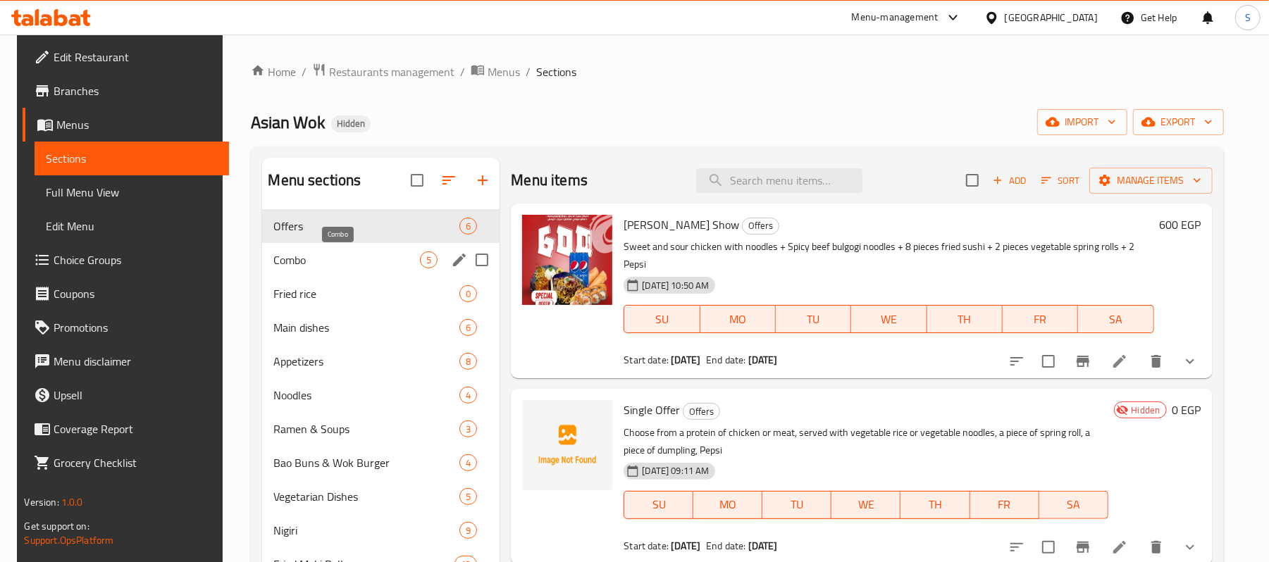
click at [328, 262] on span "Combo" at bounding box center [346, 260] width 147 height 17
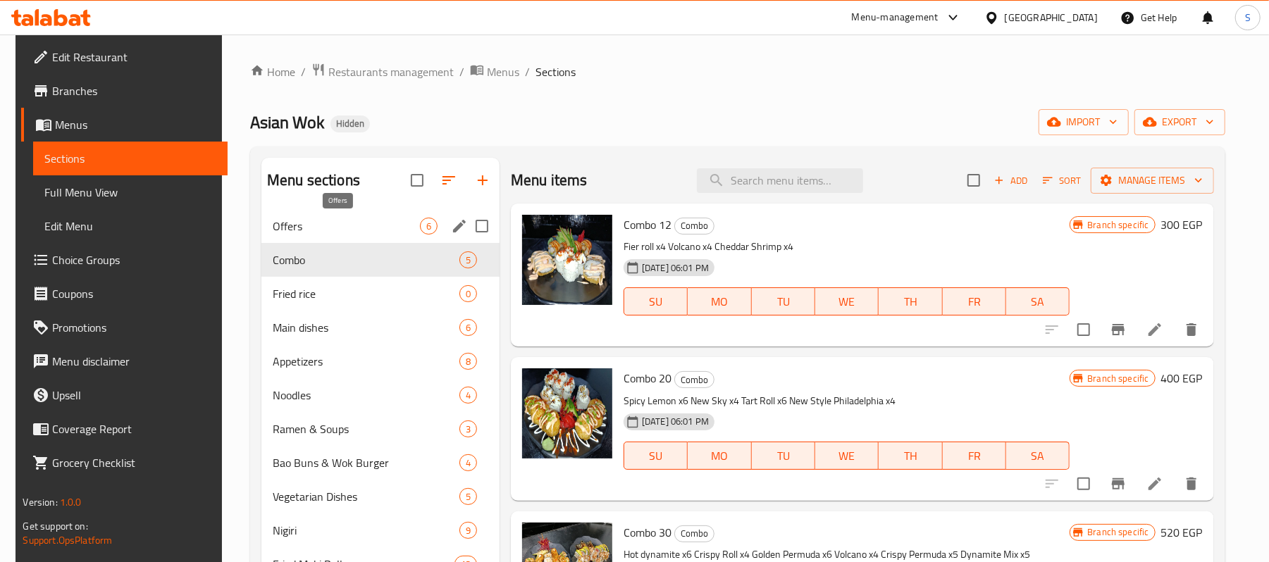
click at [341, 218] on span "Offers" at bounding box center [346, 226] width 147 height 17
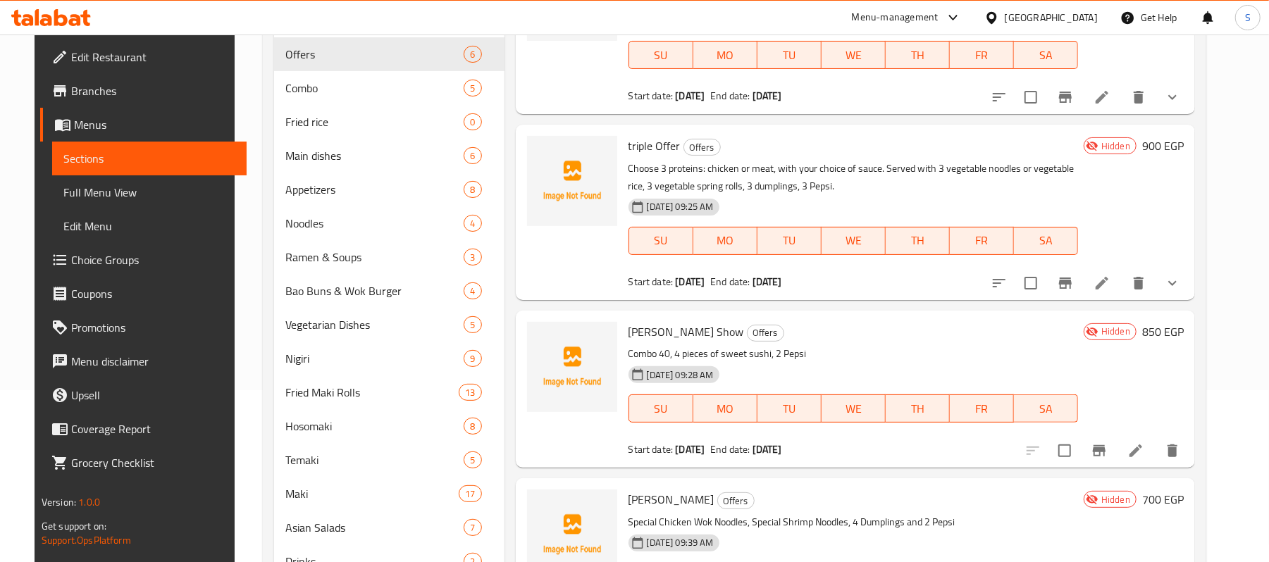
scroll to position [268, 0]
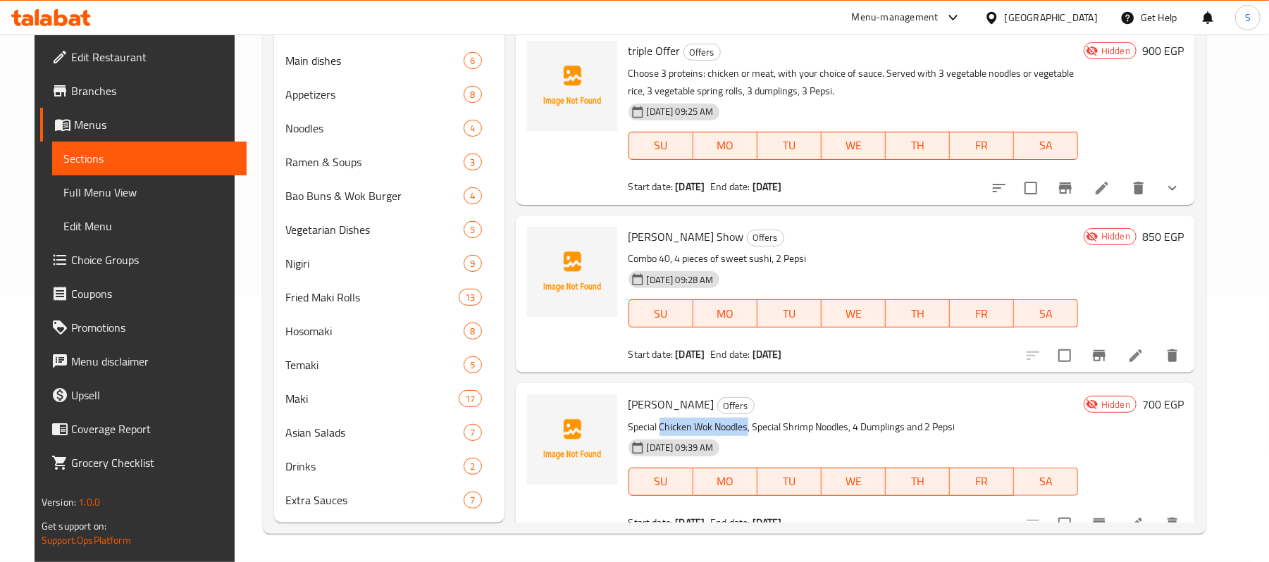
drag, startPoint x: 650, startPoint y: 407, endPoint x: 740, endPoint y: 416, distance: 90.6
click at [740, 419] on p "Special Chicken Wok Noodles, Special Shrimp Noodles, 4 Dumplings and 2 Pepsi" at bounding box center [854, 428] width 450 height 18
copy p "Chicken Wok Noodles"
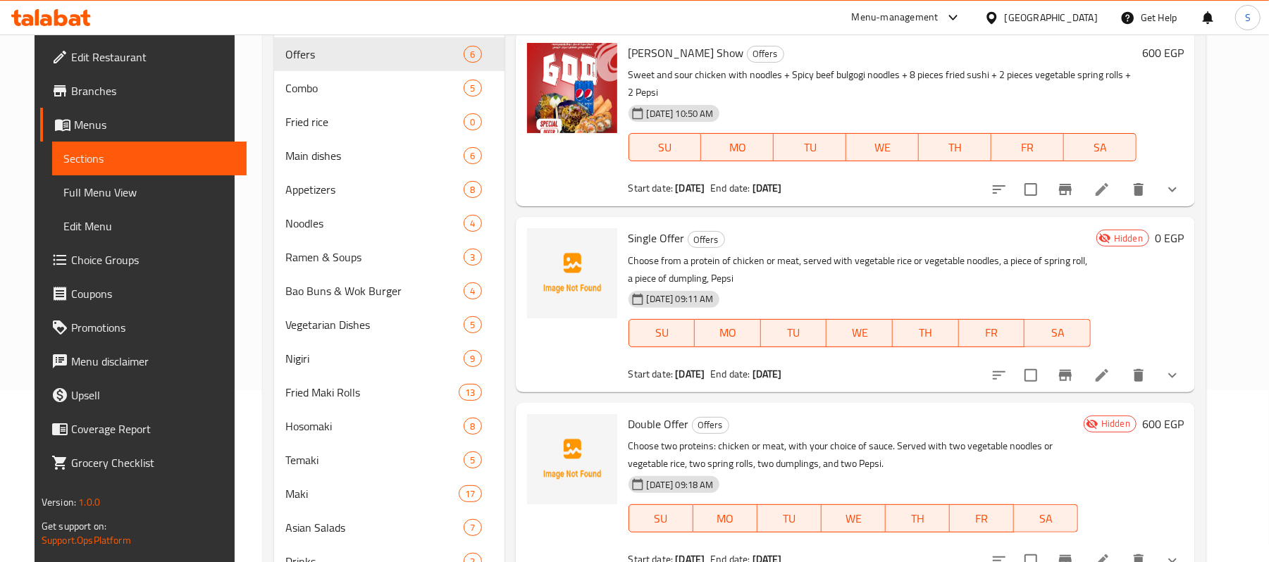
scroll to position [0, 0]
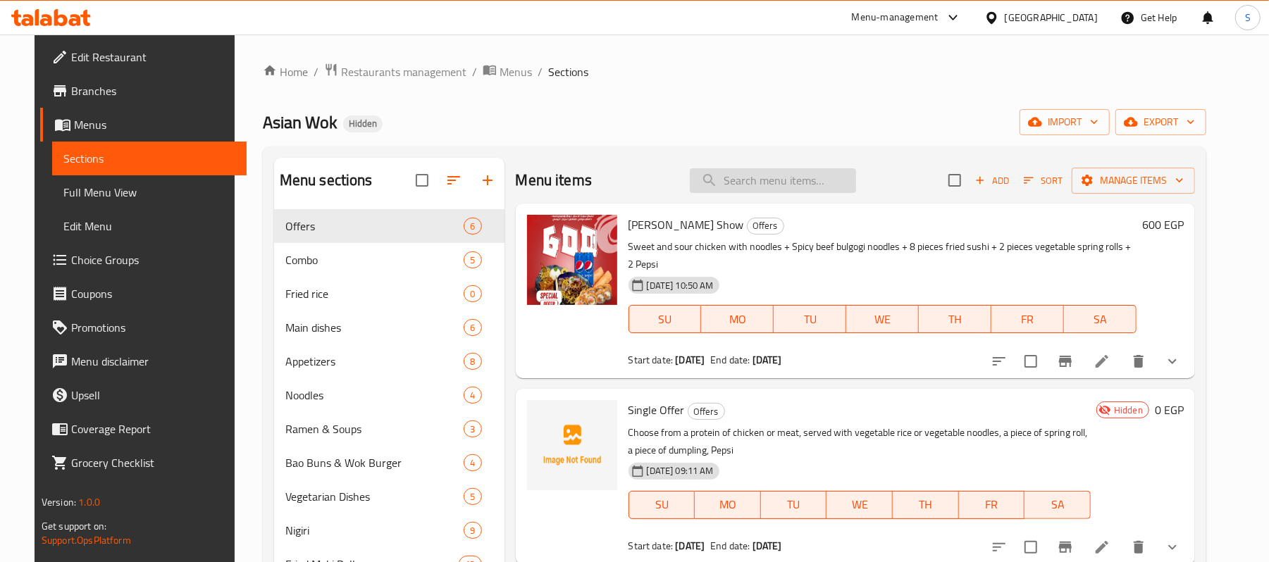
click at [751, 184] on input "search" at bounding box center [773, 180] width 166 height 25
paste input "Chicken Wok Noodles"
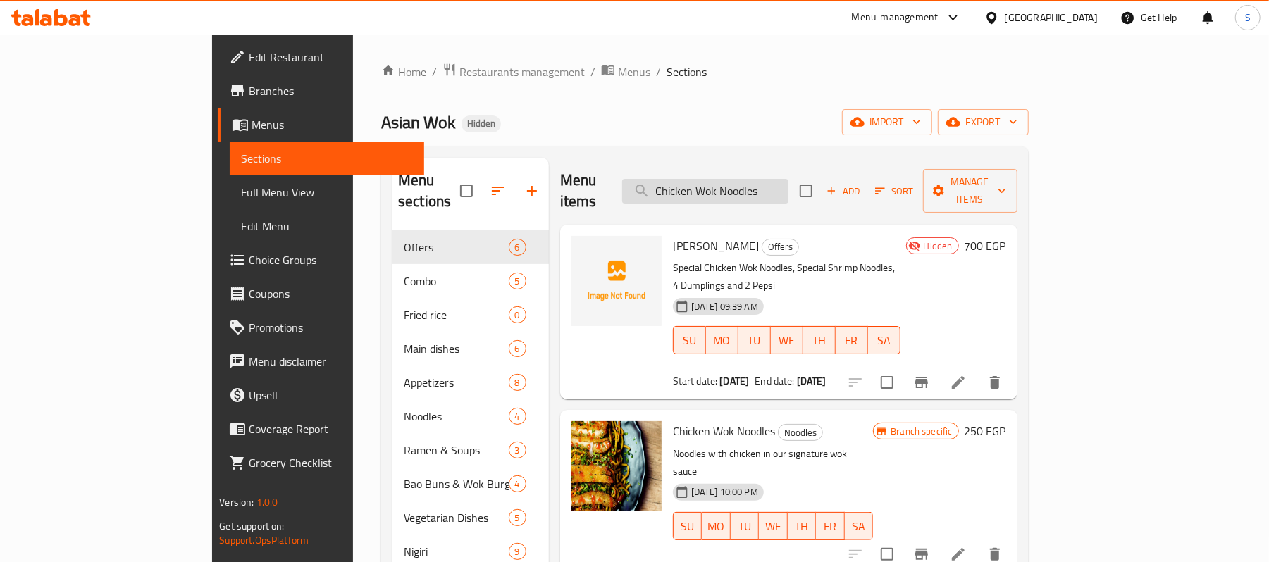
click at [754, 182] on input "Chicken Wok Noodles" at bounding box center [705, 191] width 166 height 25
click at [754, 183] on input "Chicken Wok Noodles" at bounding box center [705, 191] width 166 height 25
paste input "ودلز تشيكن"
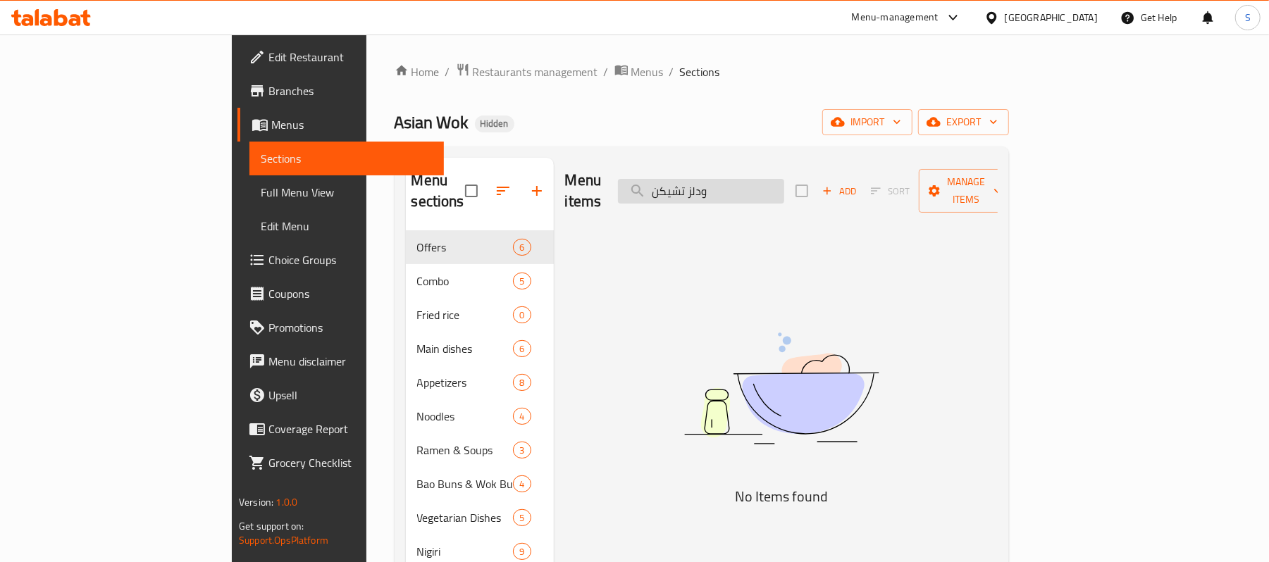
click at [784, 192] on input "ودلز تشيكن" at bounding box center [701, 191] width 166 height 25
click at [784, 182] on input "ودلز تشيكن" at bounding box center [701, 191] width 166 height 25
click at [784, 182] on input "نودلز تشيكن" at bounding box center [701, 191] width 166 height 25
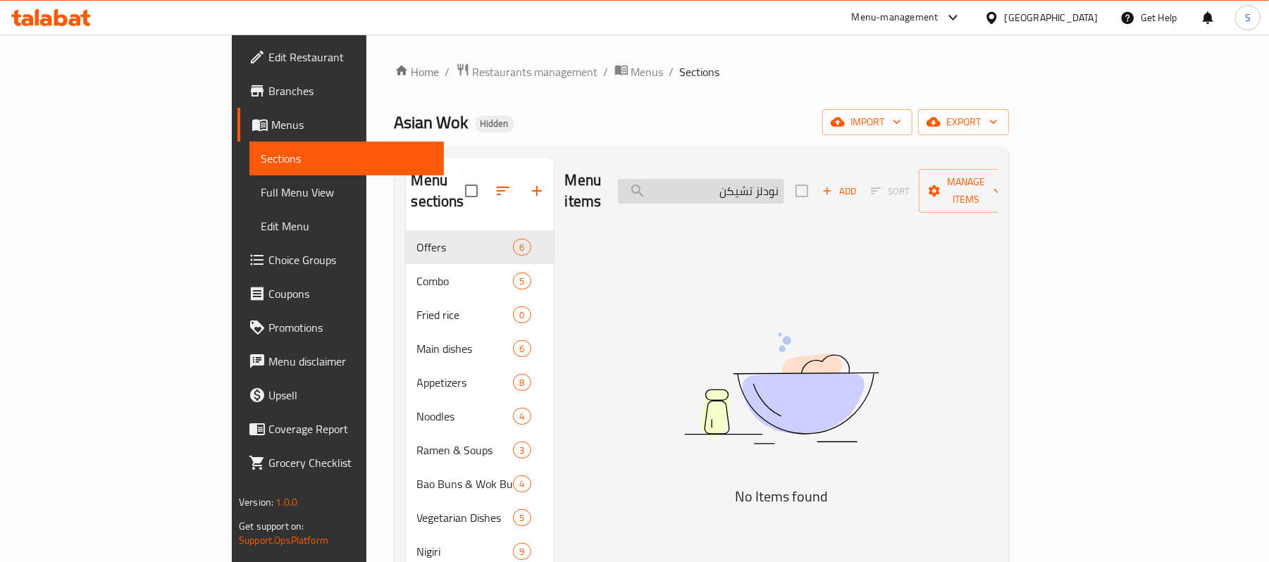
paste input "مبري"
click at [784, 179] on input "نودلز جمبري" at bounding box center [701, 191] width 166 height 25
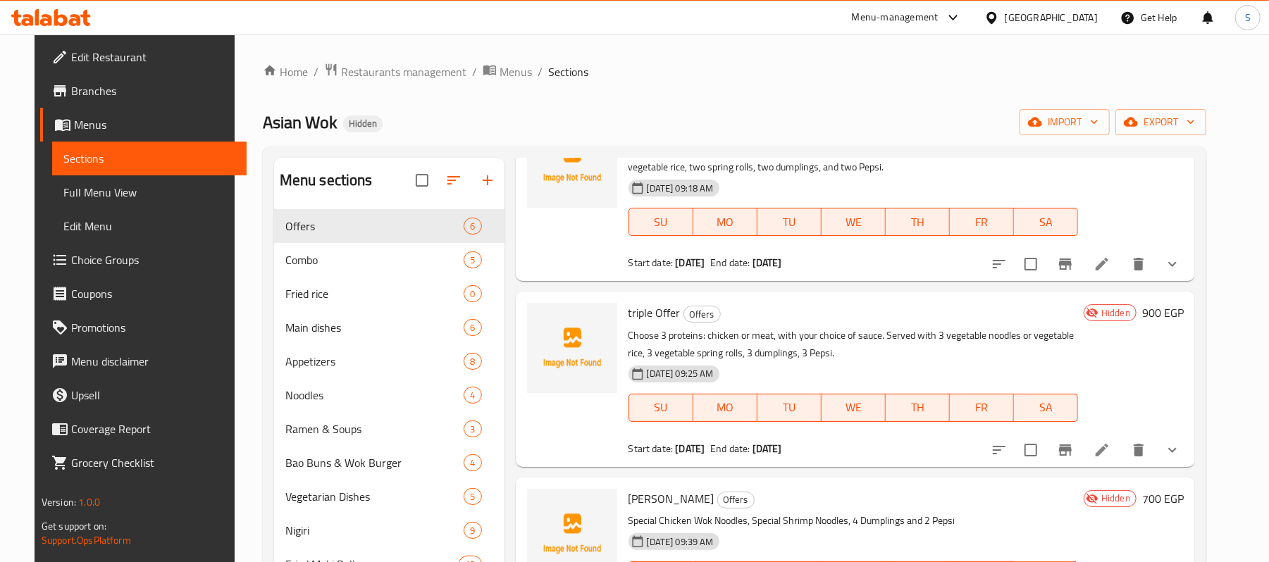
scroll to position [658, 0]
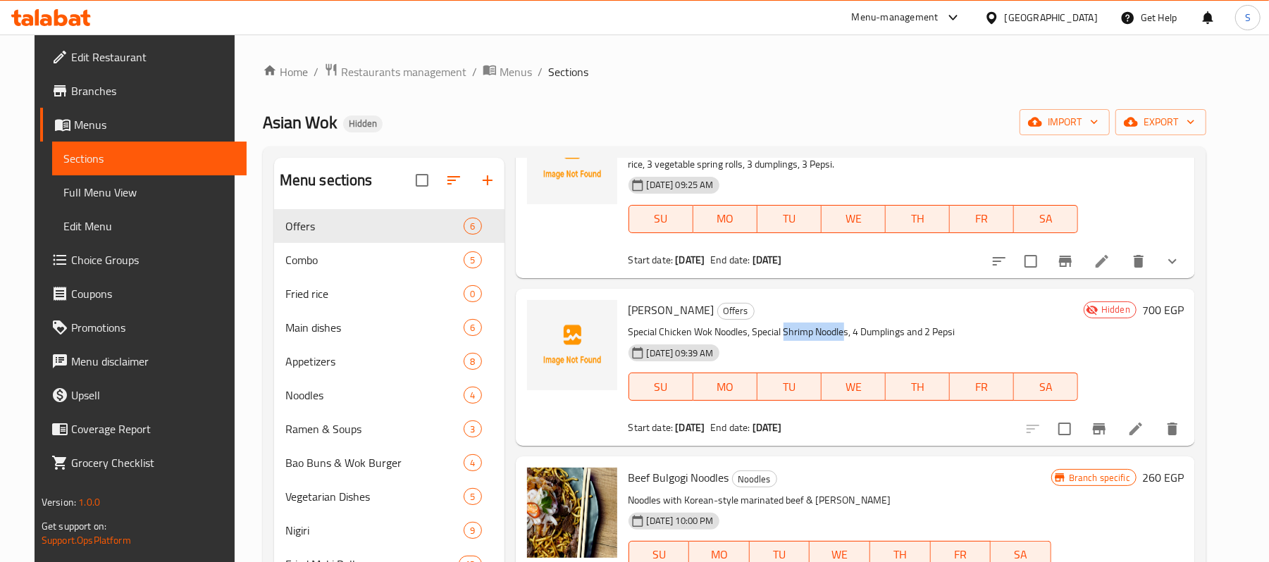
drag, startPoint x: 776, startPoint y: 317, endPoint x: 837, endPoint y: 317, distance: 61.3
click at [837, 323] on p "Special Chicken Wok Noodles, Special Shrimp Noodles, 4 Dumplings and 2 Pepsi" at bounding box center [854, 332] width 450 height 18
copy p "Shrimp Noodle"
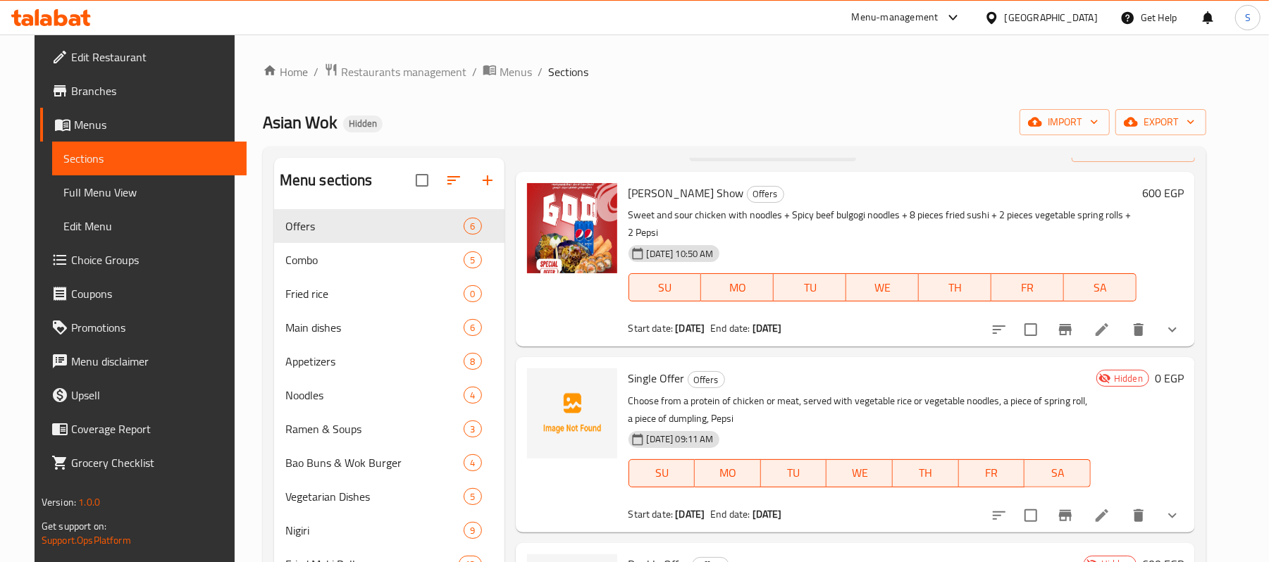
scroll to position [0, 0]
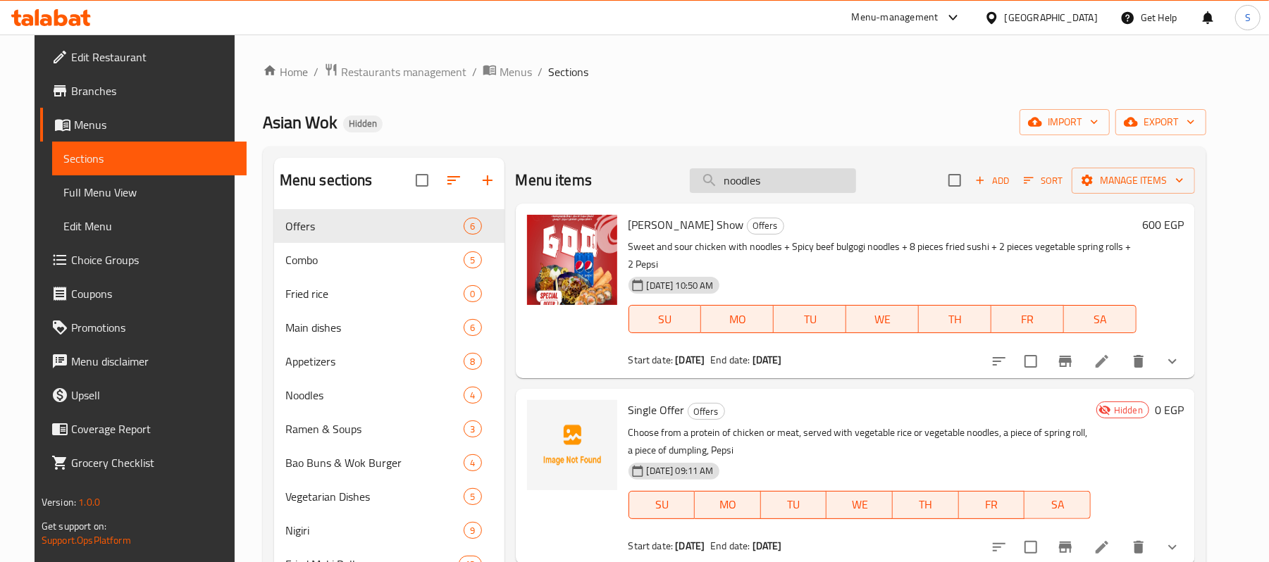
click at [750, 171] on input "noodles" at bounding box center [773, 180] width 166 height 25
paste input "Shrimp Noodle"
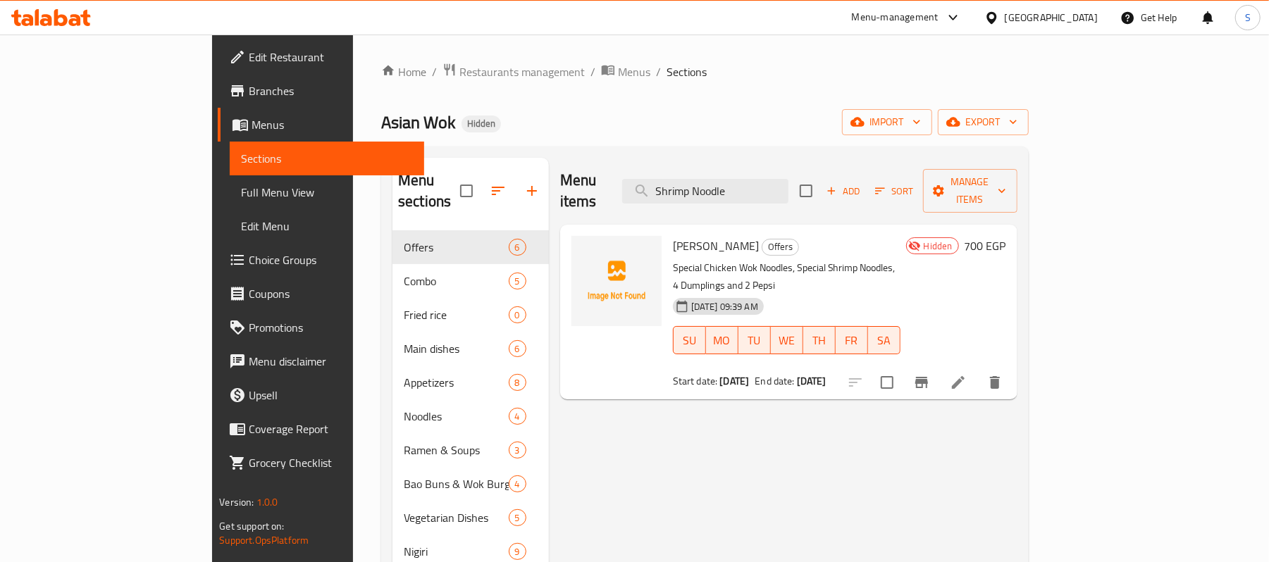
drag, startPoint x: 770, startPoint y: 179, endPoint x: 677, endPoint y: 173, distance: 93.2
click at [677, 173] on div "Menu items Shrimp Noodle Add Sort Manage items" at bounding box center [788, 191] width 457 height 67
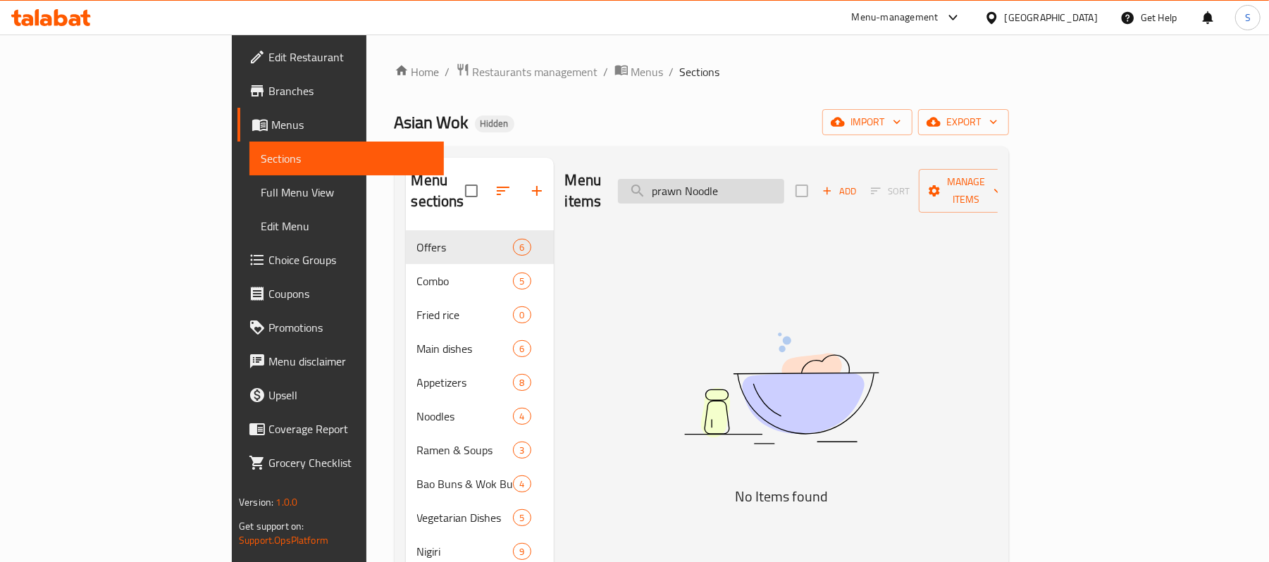
click at [762, 186] on input "prawn Noodle" at bounding box center [701, 191] width 166 height 25
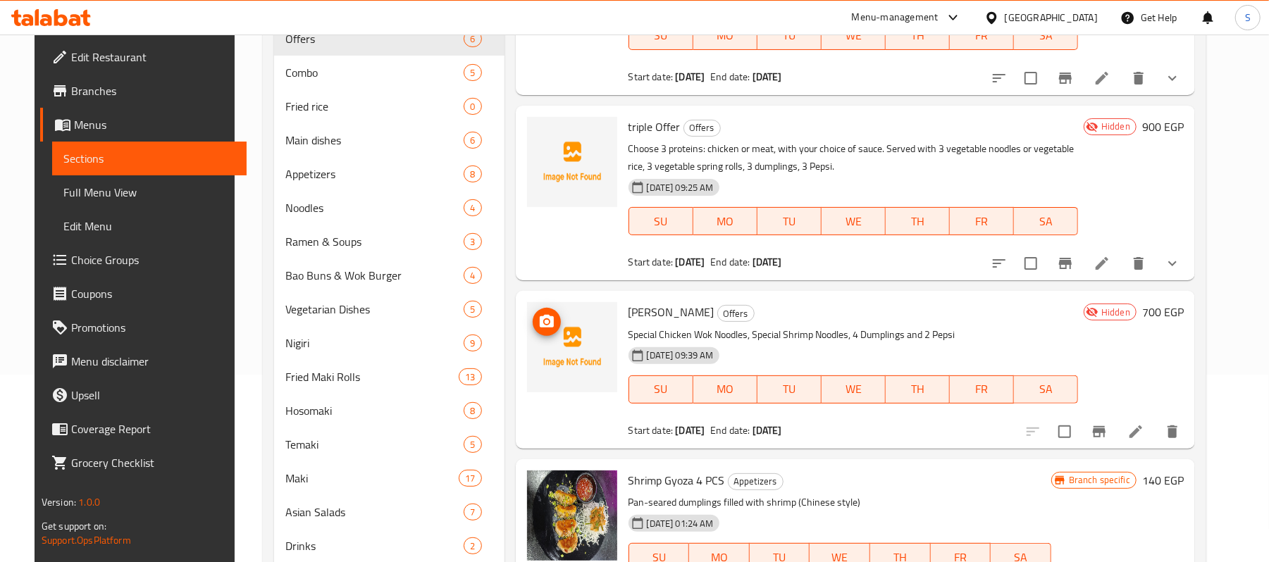
scroll to position [268, 0]
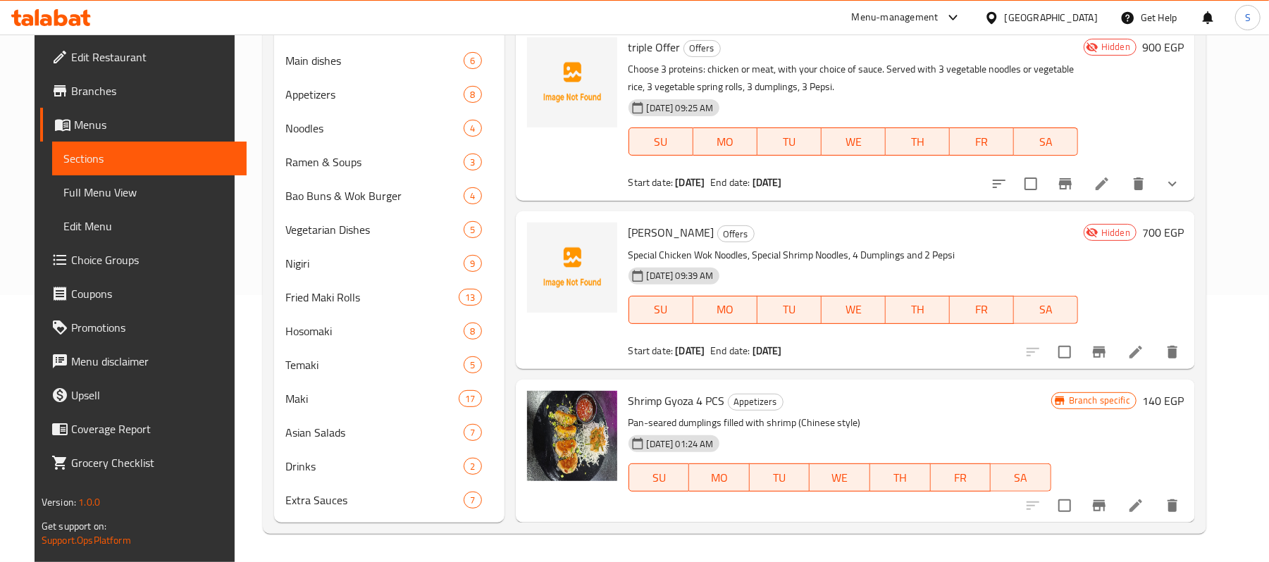
type input "dump"
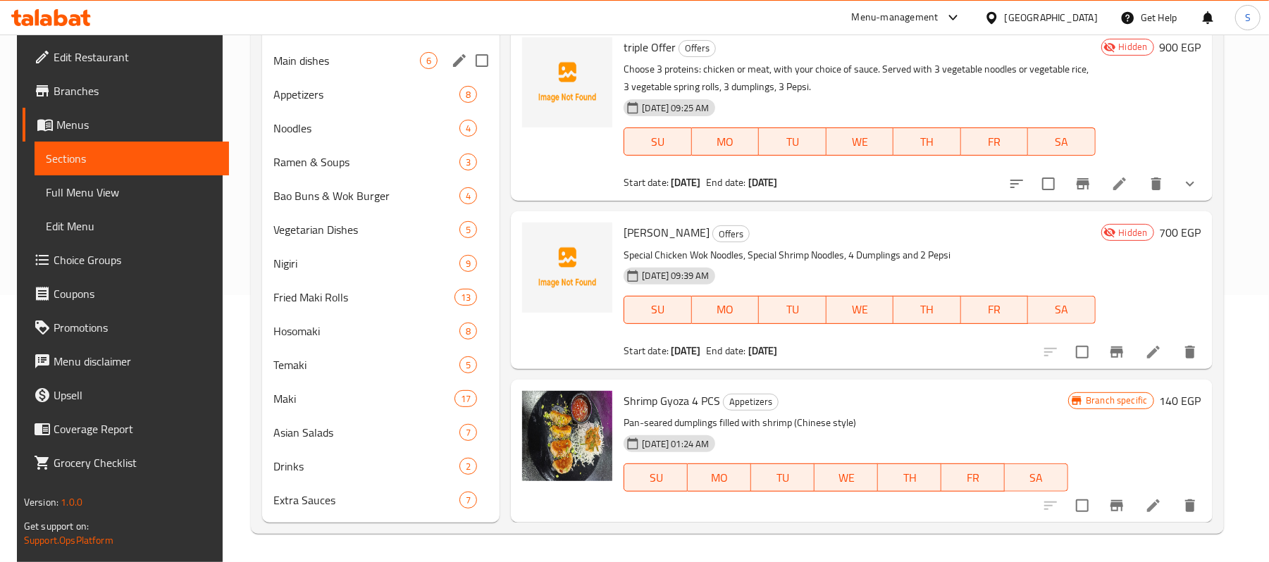
scroll to position [0, 0]
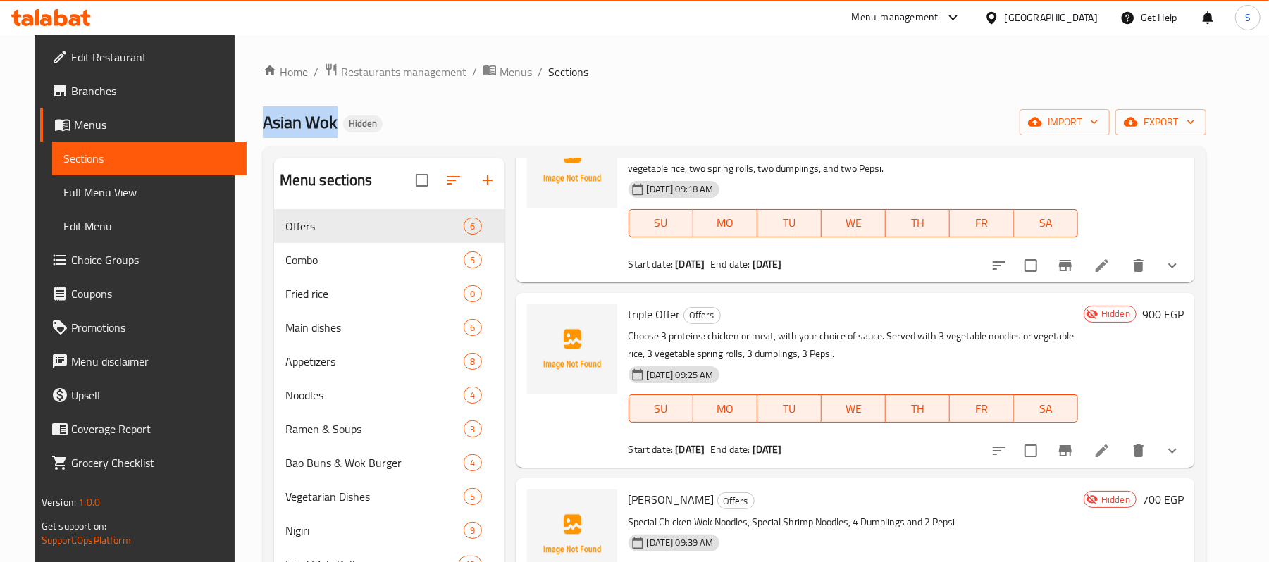
drag, startPoint x: 261, startPoint y: 125, endPoint x: 311, endPoint y: 135, distance: 51.0
click at [311, 135] on div "Home / Restaurants management / Menus / Sections Asian Wok Hidden import export…" at bounding box center [735, 432] width 1000 height 795
copy span "Asian Wok"
click at [71, 91] on span "Branches" at bounding box center [153, 90] width 164 height 17
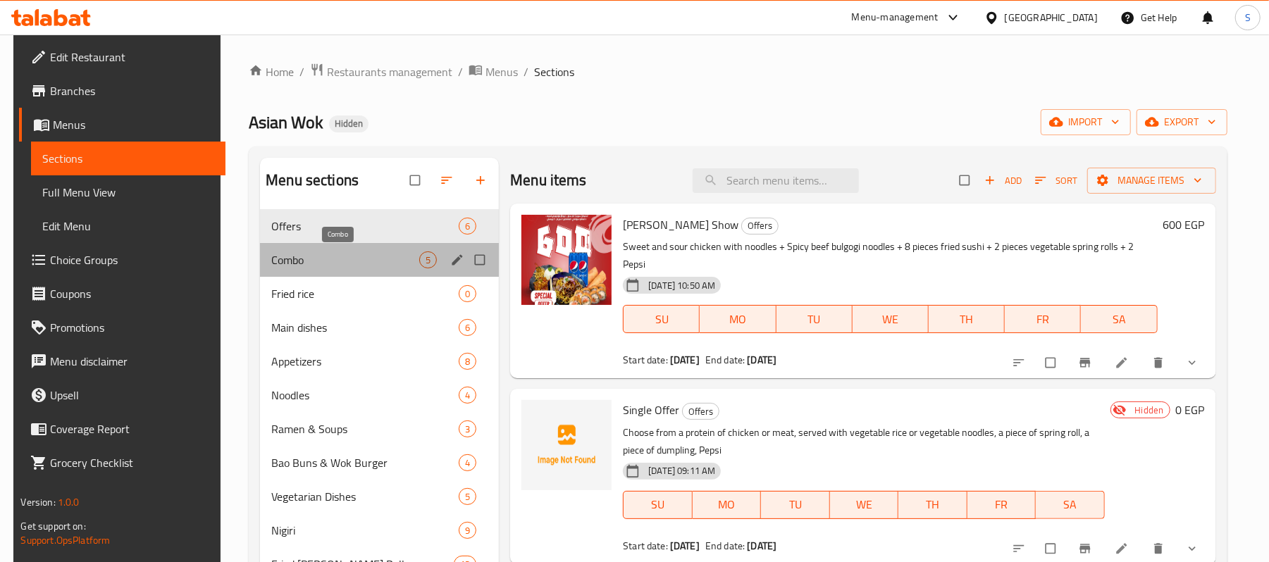
click at [283, 262] on span "Combo" at bounding box center [345, 260] width 148 height 17
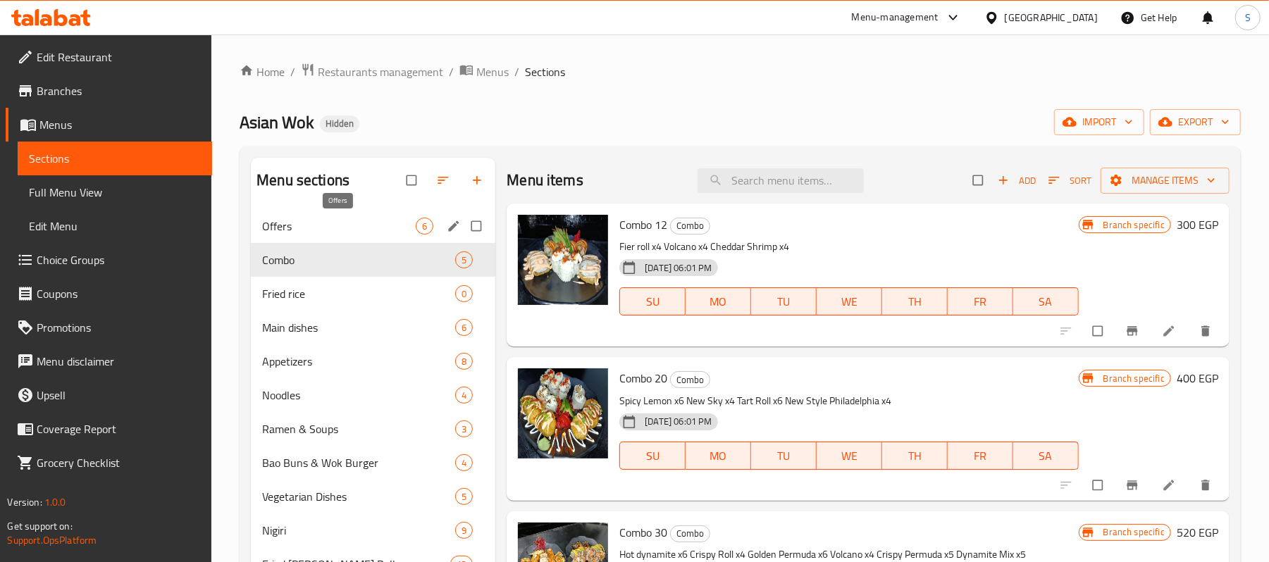
click at [316, 227] on span "Offers" at bounding box center [339, 226] width 154 height 17
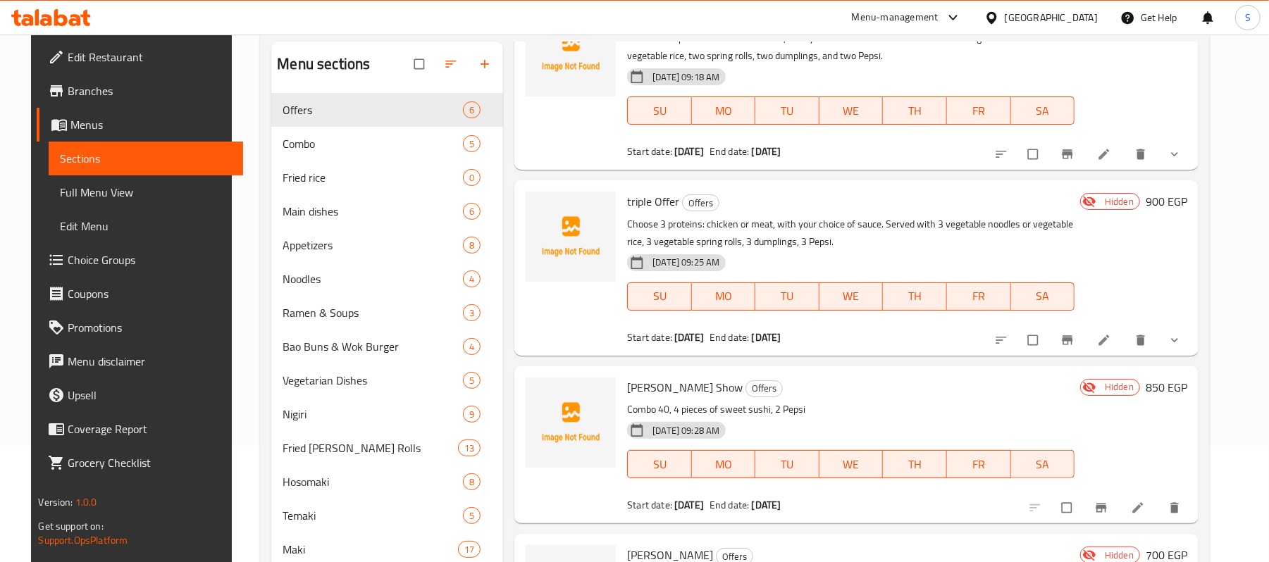
scroll to position [268, 0]
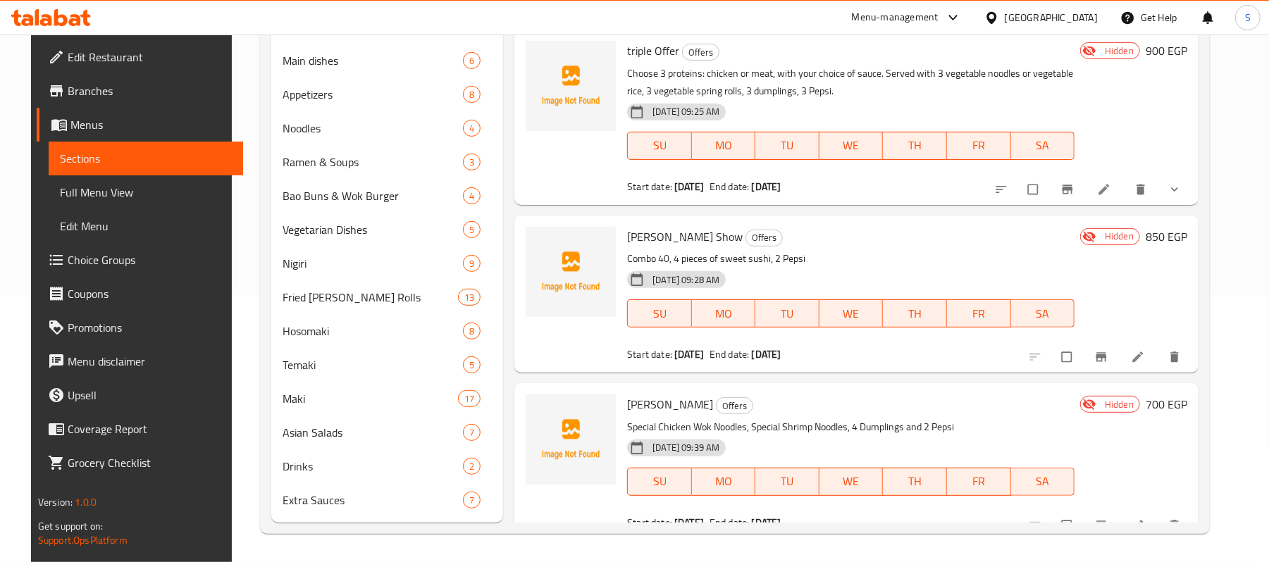
click at [1157, 517] on li at bounding box center [1139, 525] width 39 height 23
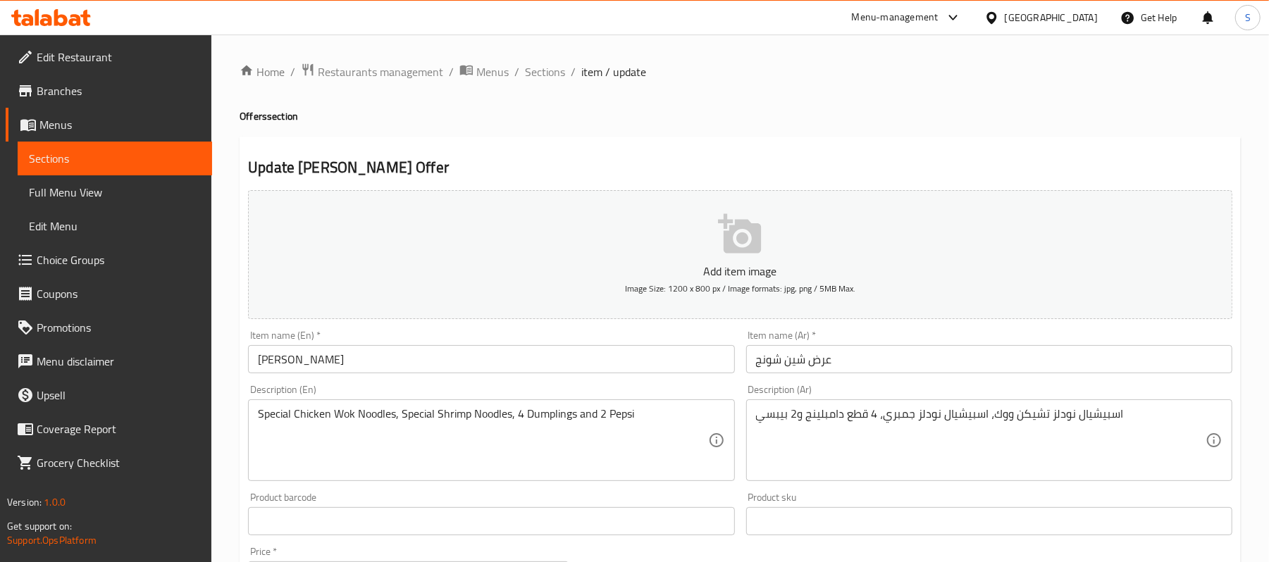
click at [919, 97] on div "Home / Restaurants management / Menus / Sections / item / update Offers section…" at bounding box center [740, 515] width 1001 height 905
click at [553, 63] on span "Sections" at bounding box center [545, 71] width 40 height 17
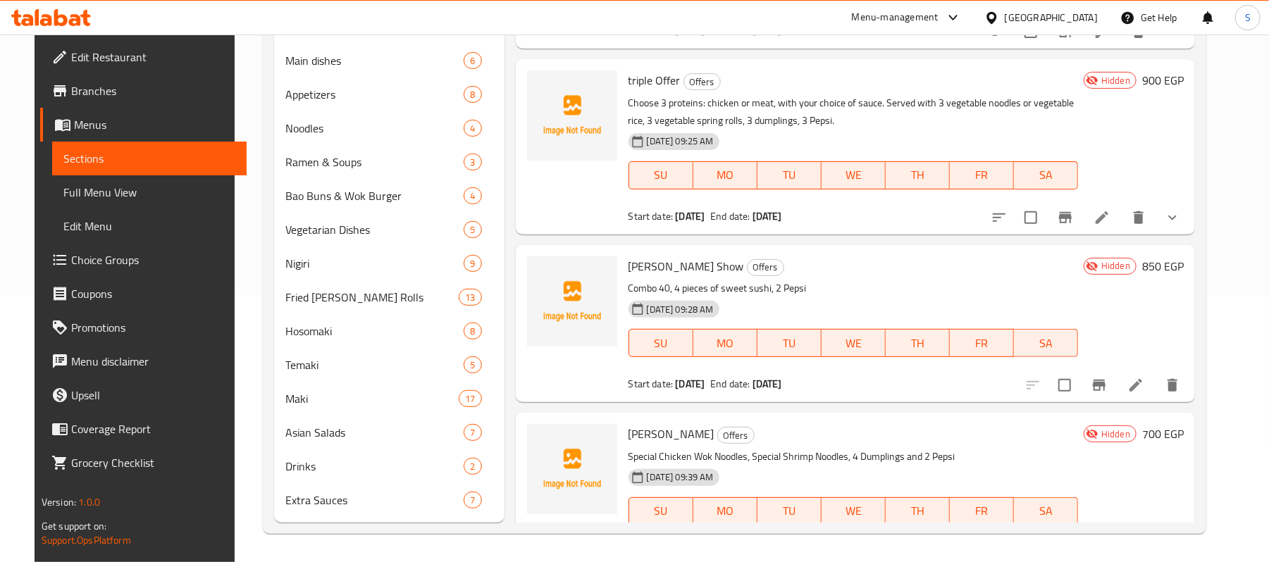
scroll to position [464, 0]
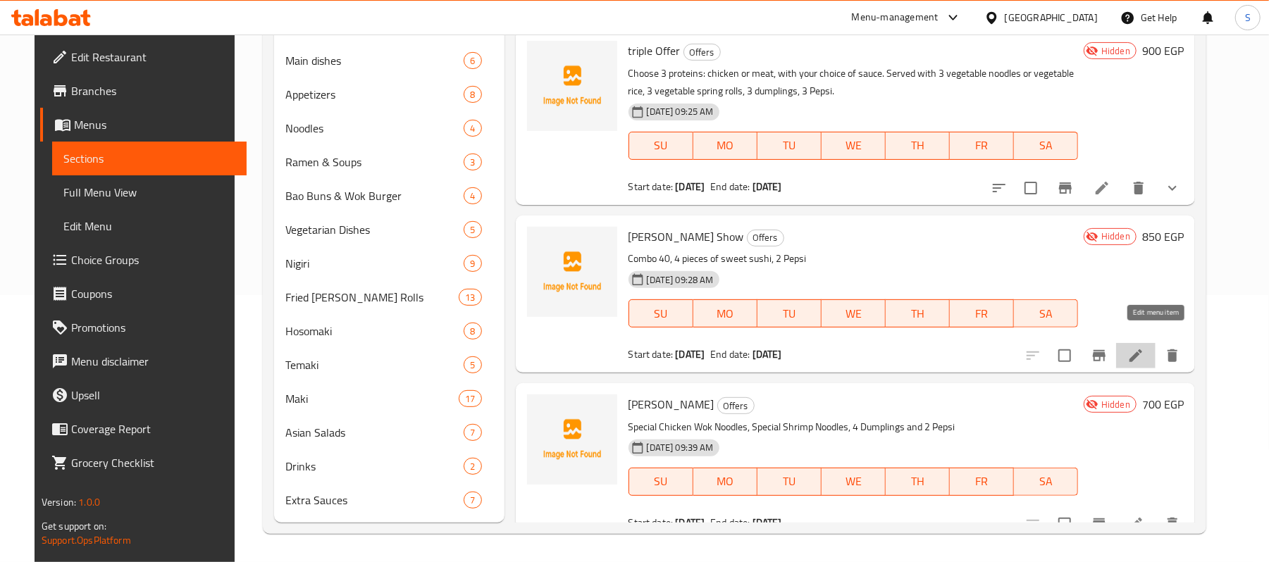
click at [1142, 350] on icon at bounding box center [1136, 356] width 13 height 13
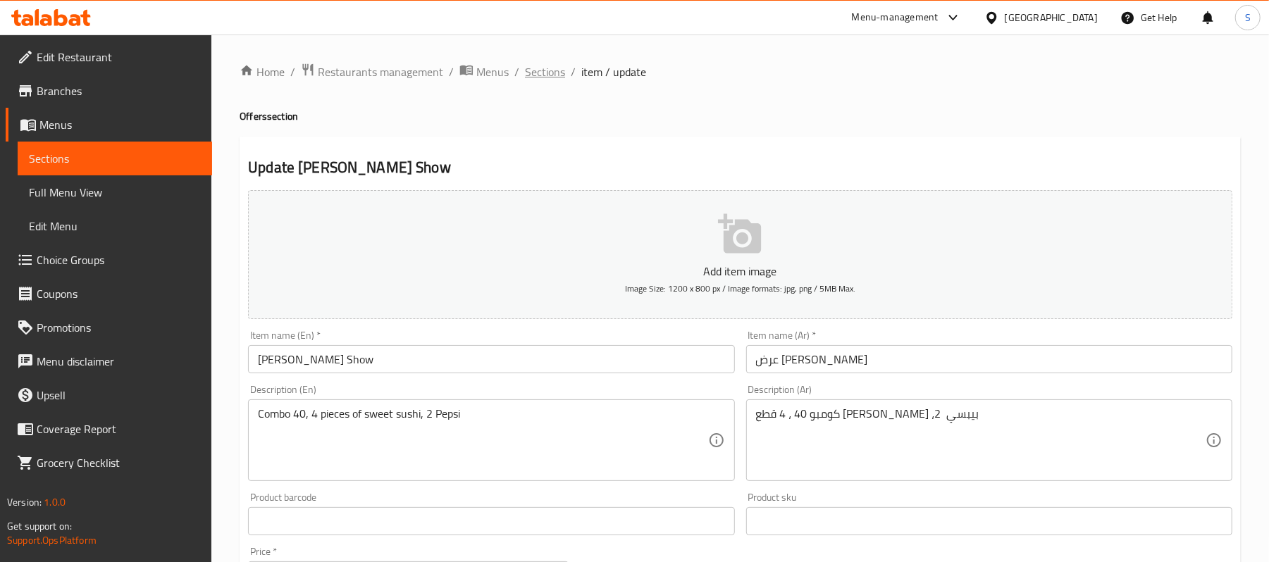
click at [550, 72] on span "Sections" at bounding box center [545, 71] width 40 height 17
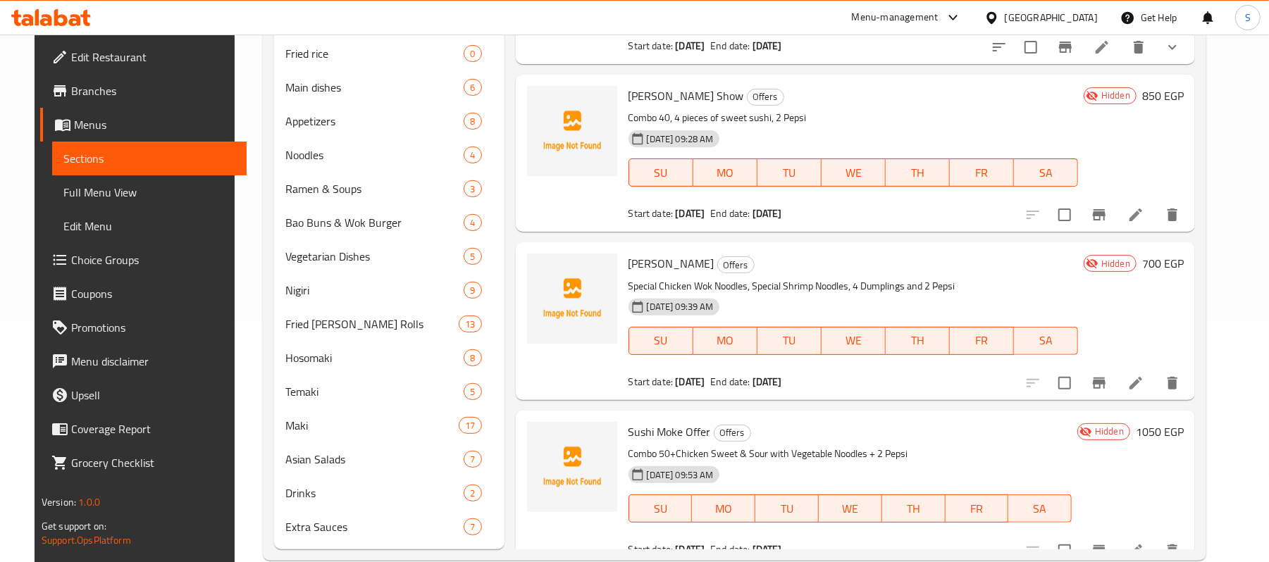
scroll to position [268, 0]
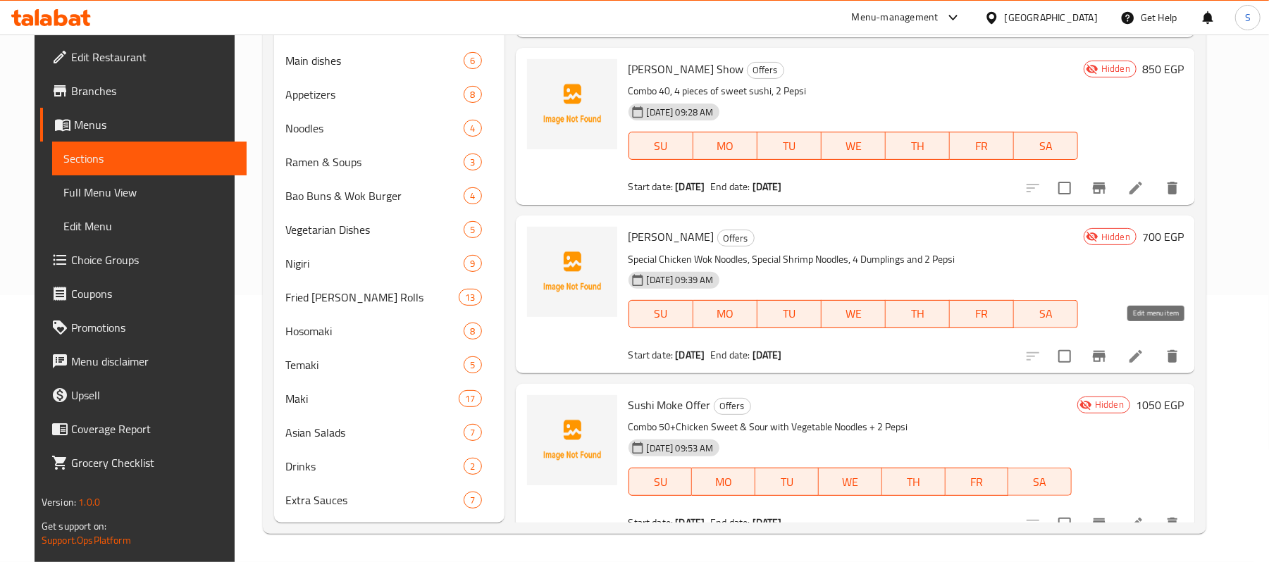
click at [1144, 348] on icon at bounding box center [1136, 356] width 17 height 17
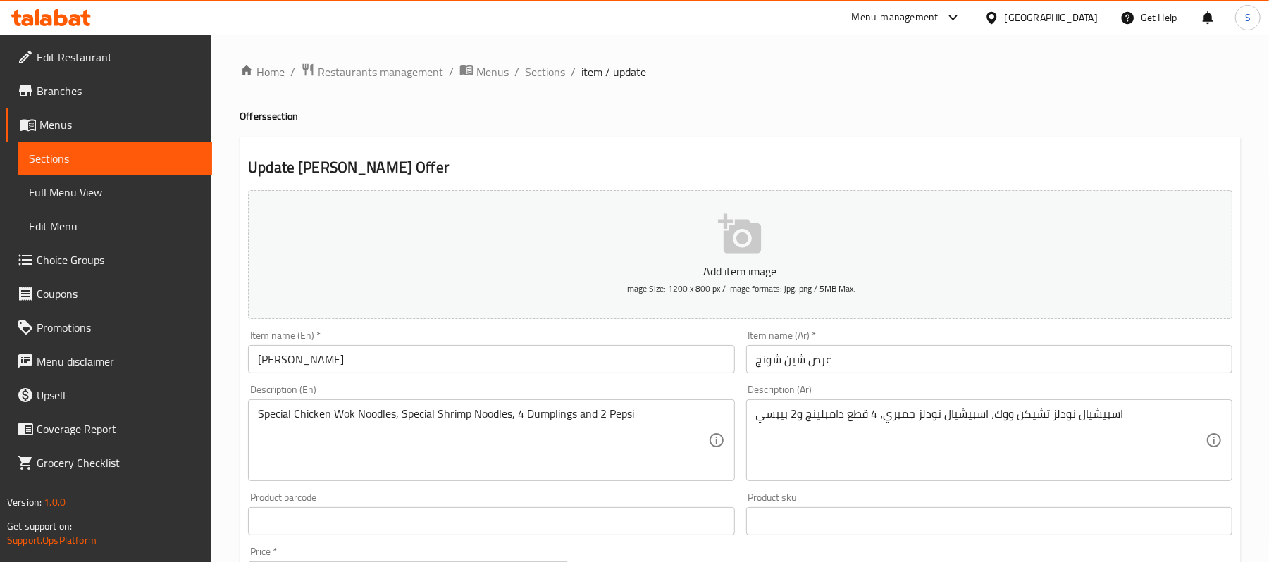
click at [548, 74] on span "Sections" at bounding box center [545, 71] width 40 height 17
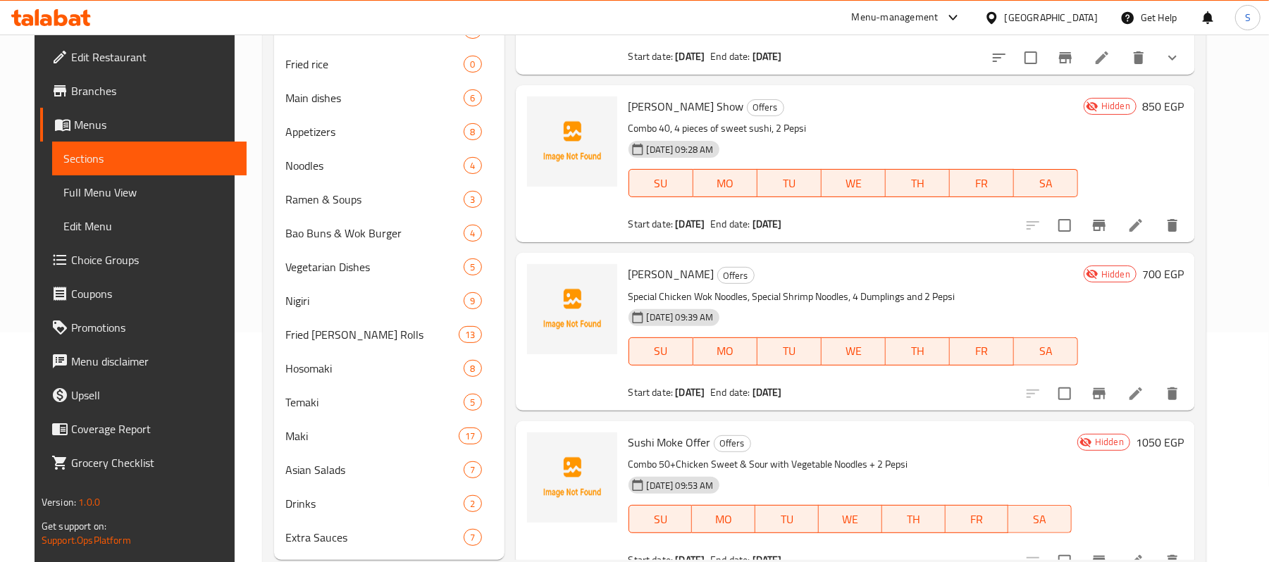
scroll to position [268, 0]
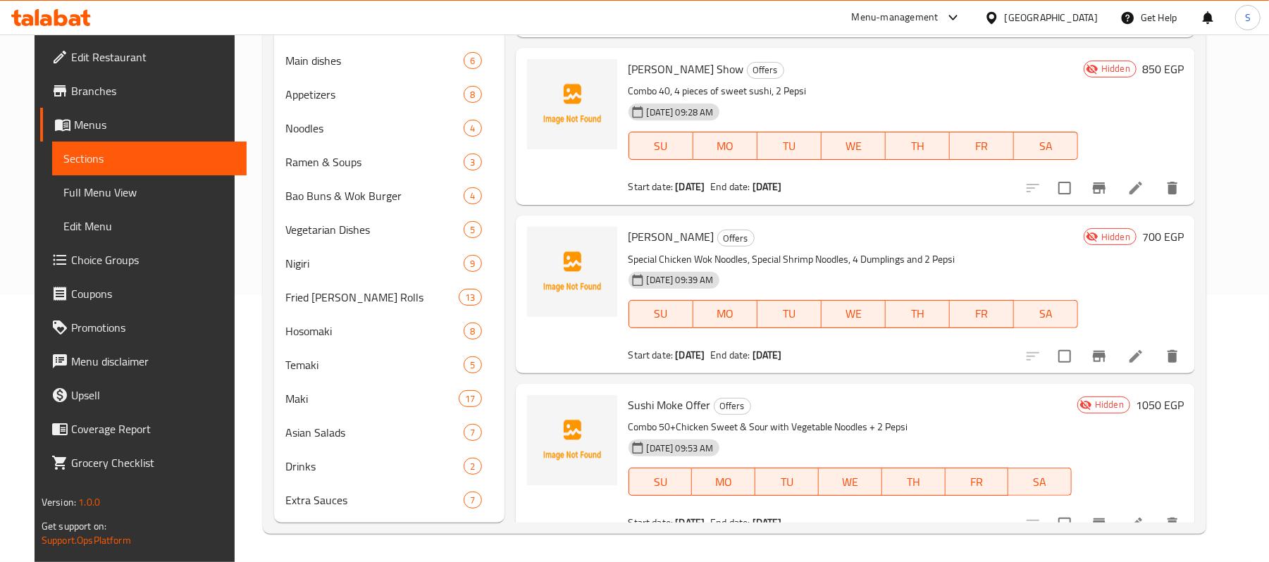
click at [1073, 25] on div "[GEOGRAPHIC_DATA]" at bounding box center [1051, 18] width 93 height 16
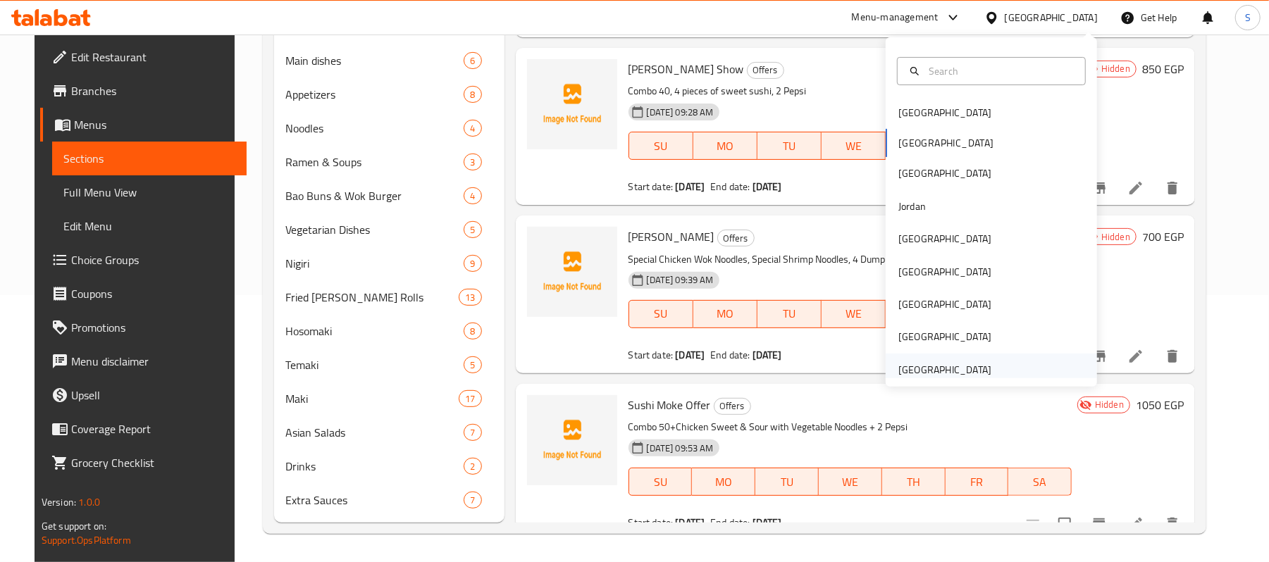
click at [899, 365] on div "[GEOGRAPHIC_DATA]" at bounding box center [945, 370] width 93 height 16
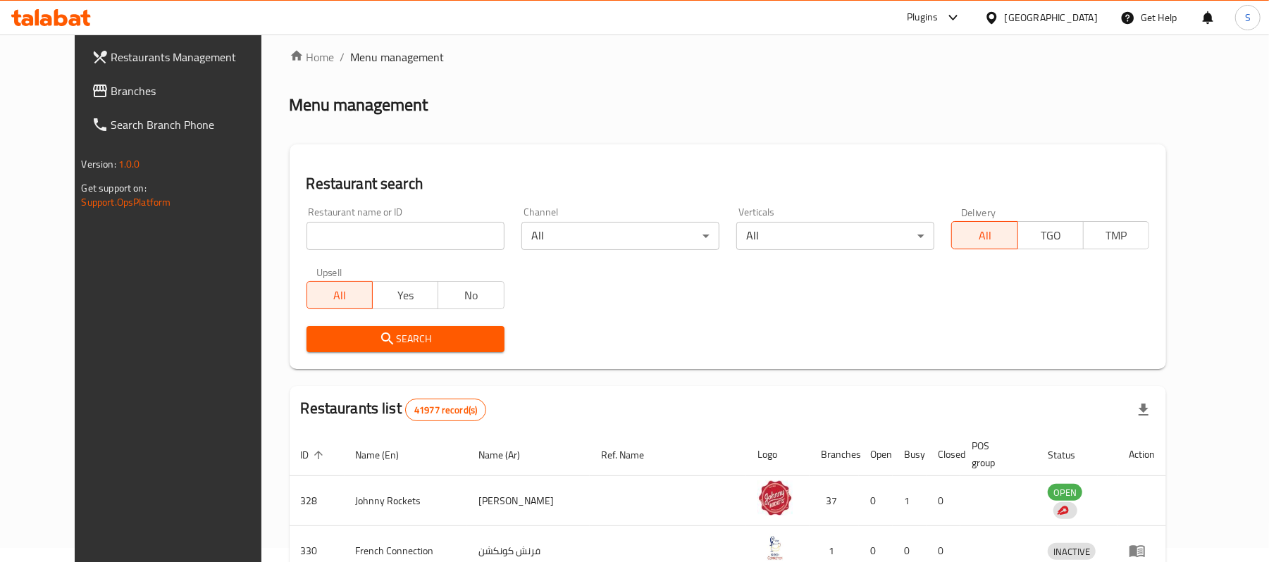
scroll to position [268, 0]
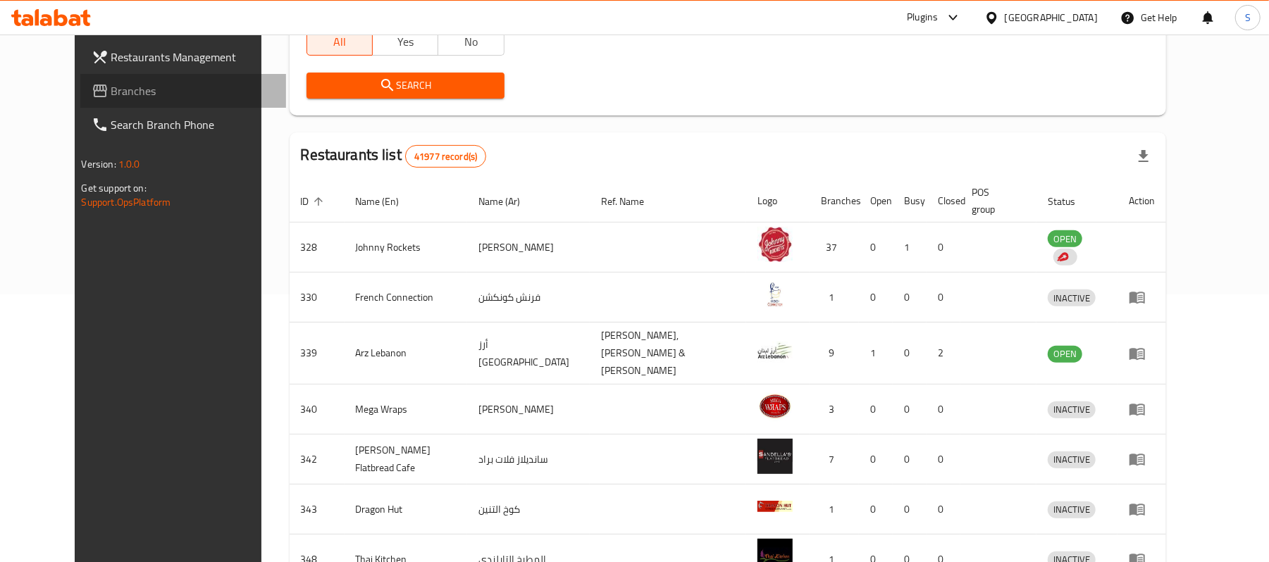
click at [111, 90] on span "Branches" at bounding box center [193, 90] width 164 height 17
